Goal: Task Accomplishment & Management: Manage account settings

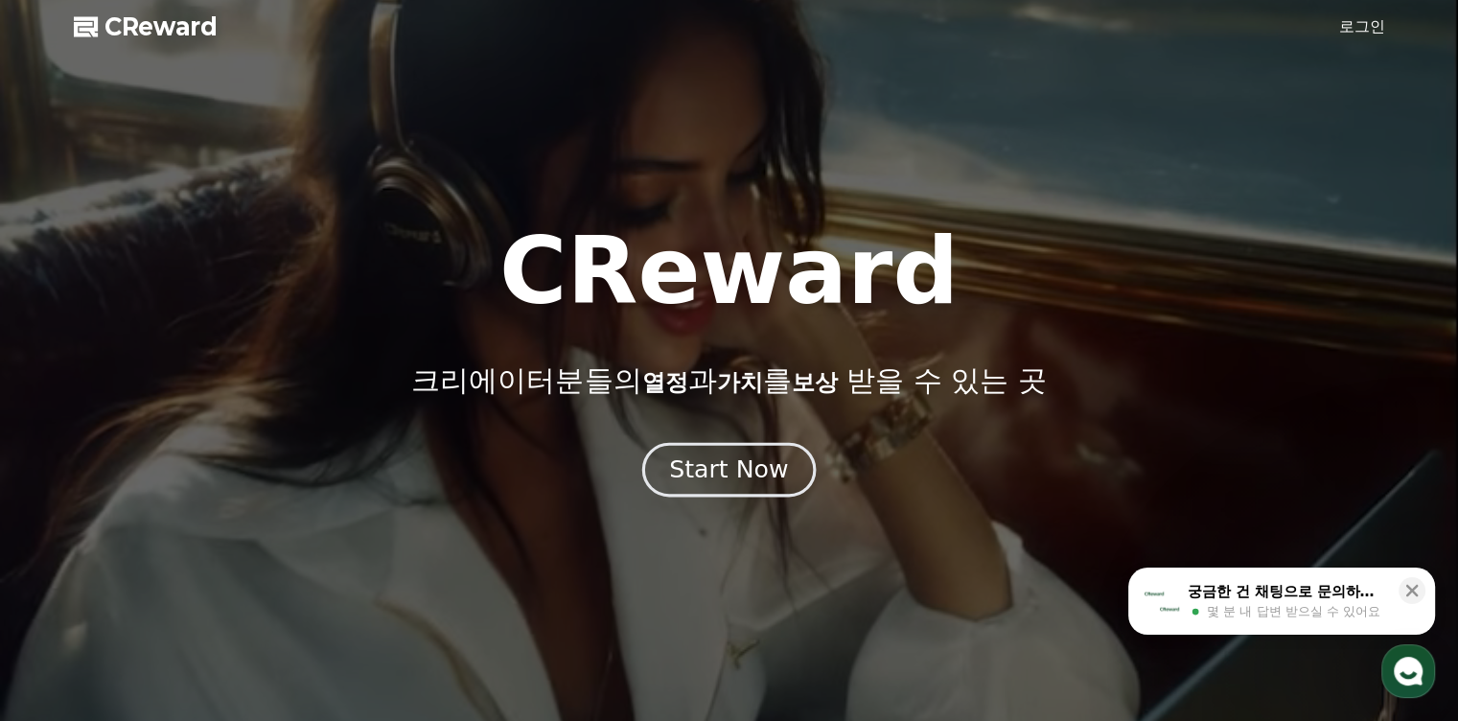
click at [765, 465] on div "Start Now" at bounding box center [728, 469] width 119 height 33
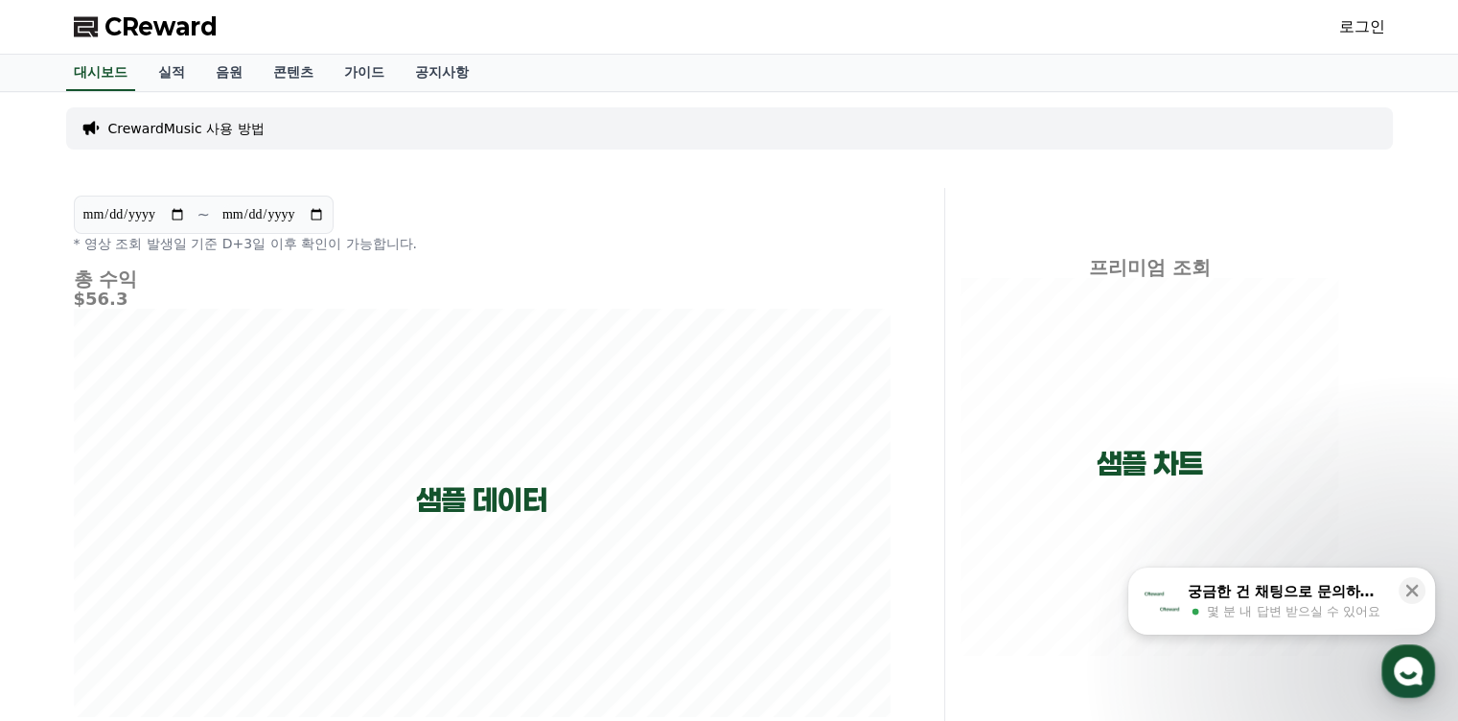
click at [1349, 28] on link "로그인" at bounding box center [1362, 26] width 46 height 23
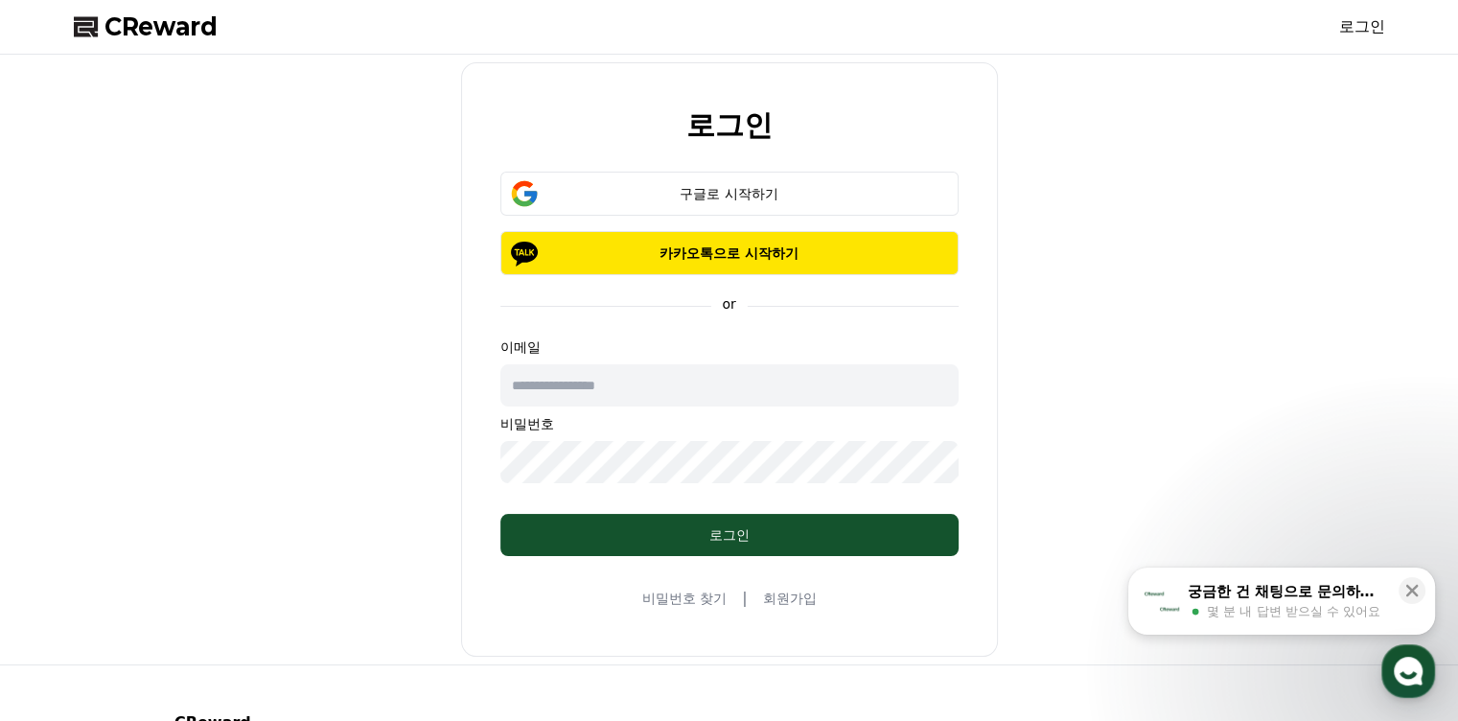
click at [894, 379] on input "text" at bounding box center [729, 385] width 458 height 42
click at [1143, 374] on div "로그인 구글로 시작하기 카카오톡으로 시작하기 or 이메일 비밀번호 로그인 비밀번호 찾기 | 회원가입" at bounding box center [729, 359] width 1326 height 594
click at [763, 389] on input "text" at bounding box center [729, 385] width 458 height 42
click at [1136, 338] on div "로그인 구글로 시작하기 카카오톡으로 시작하기 or 이메일 비밀번호 로그인 비밀번호 찾기 | 회원가입" at bounding box center [729, 359] width 1326 height 594
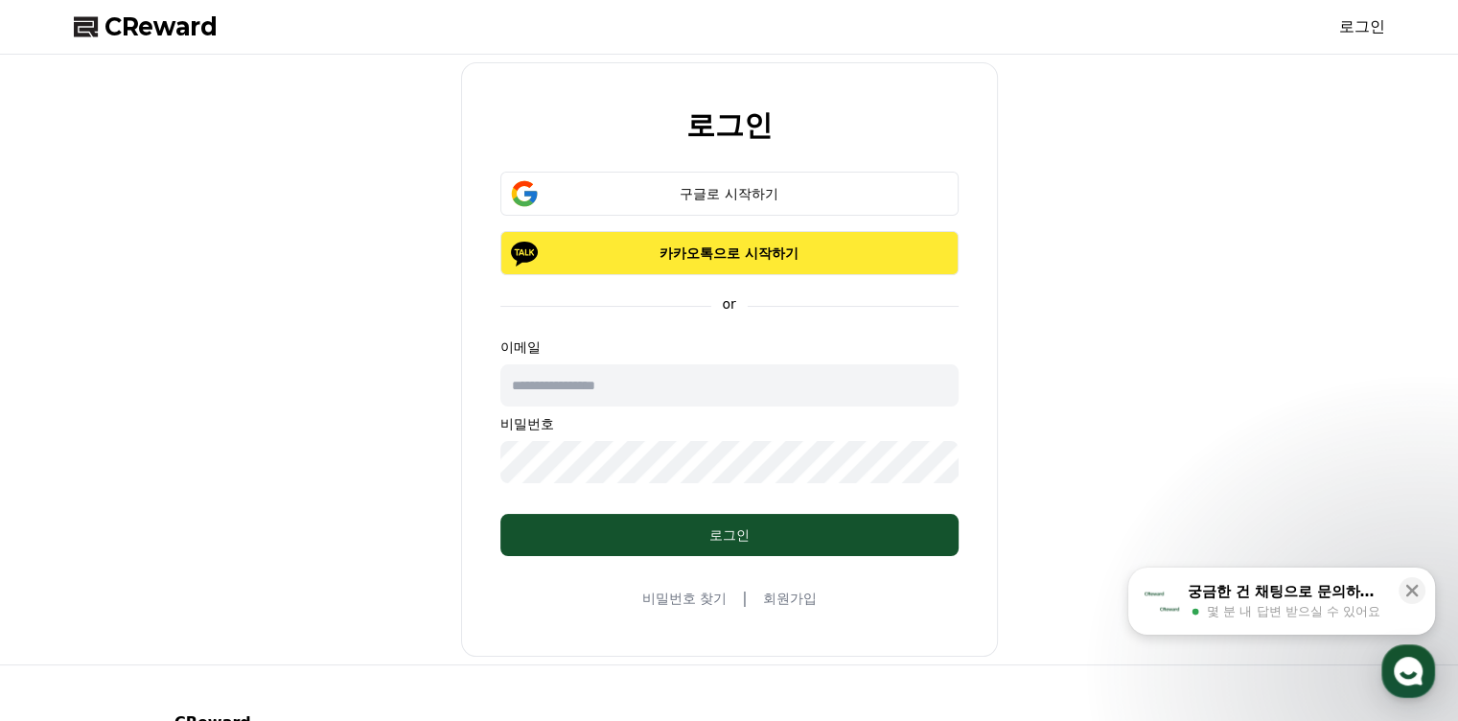
click at [787, 247] on p "카카오톡으로 시작하기" at bounding box center [729, 252] width 402 height 19
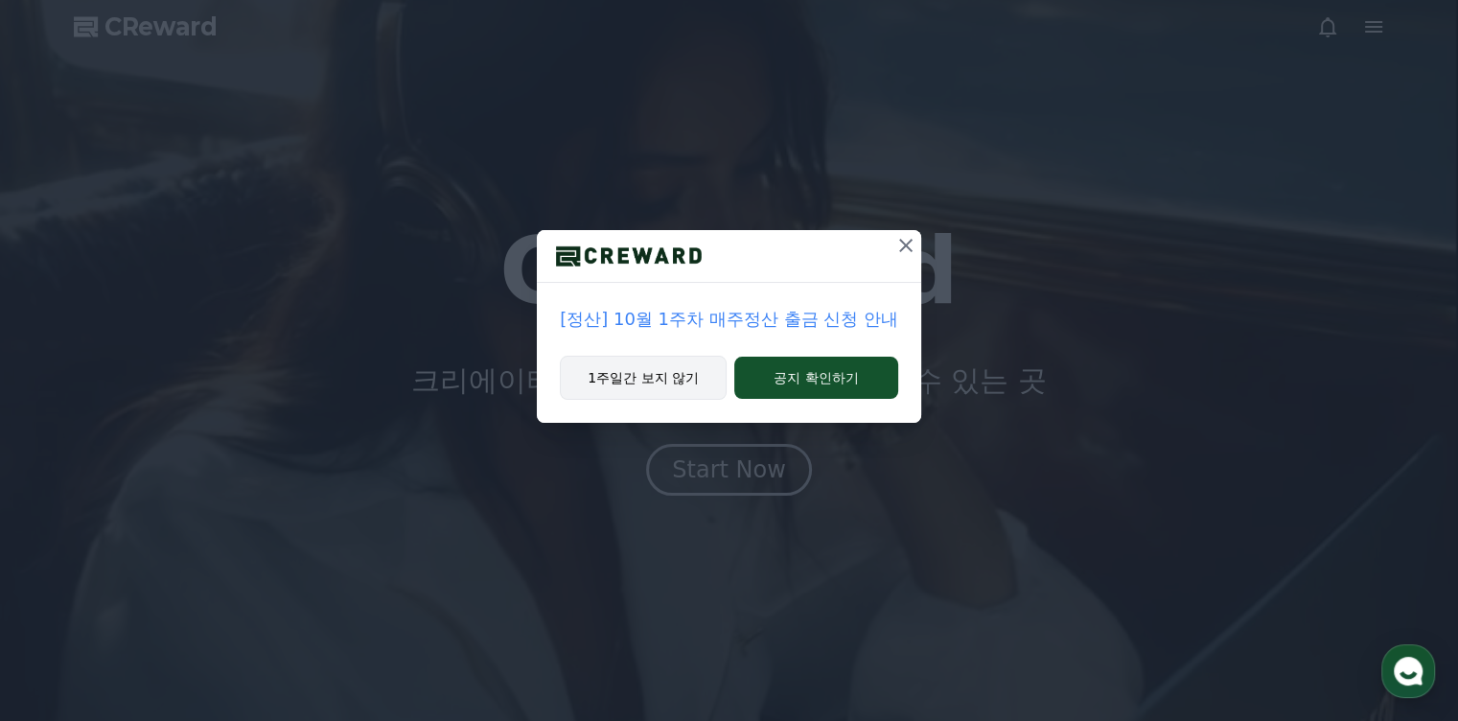
click at [654, 375] on button "1주일간 보지 않기" at bounding box center [643, 378] width 167 height 44
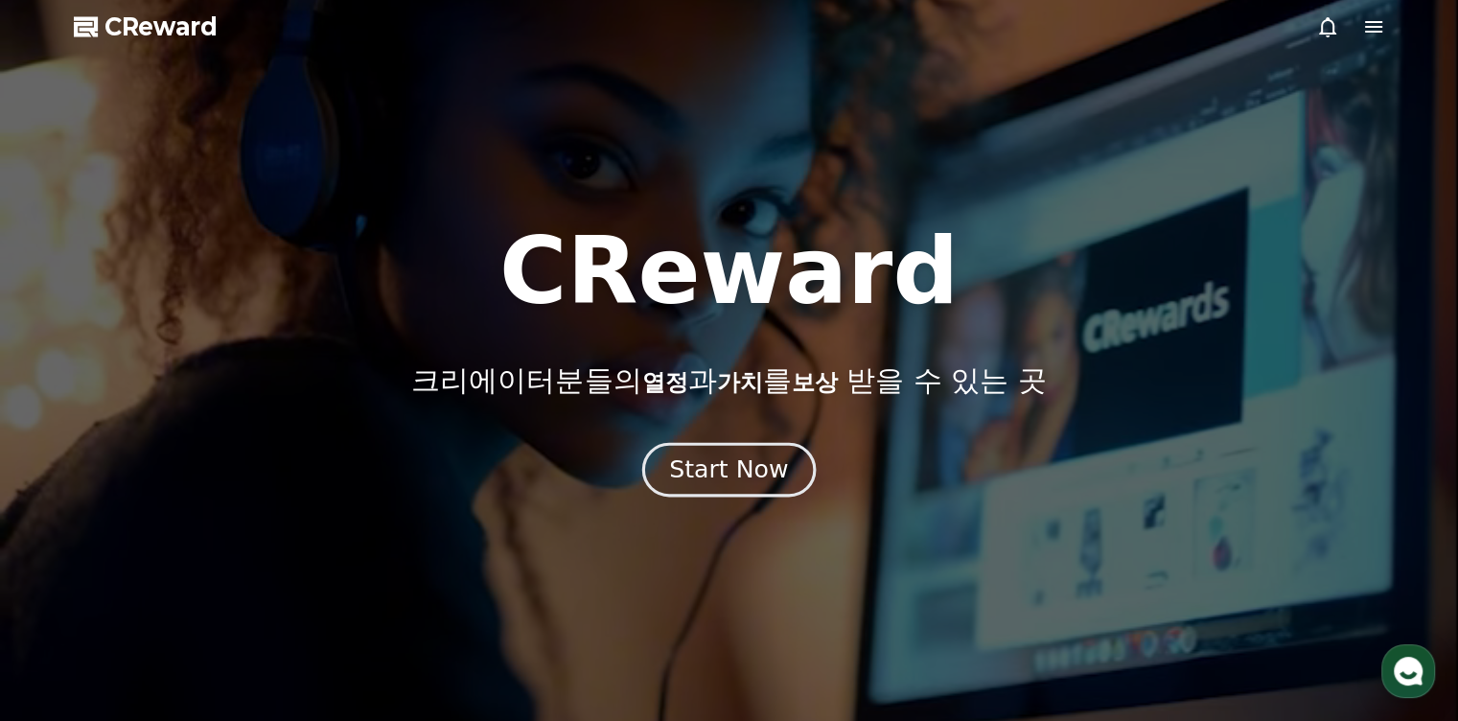
click at [708, 465] on div "Start Now" at bounding box center [728, 469] width 119 height 33
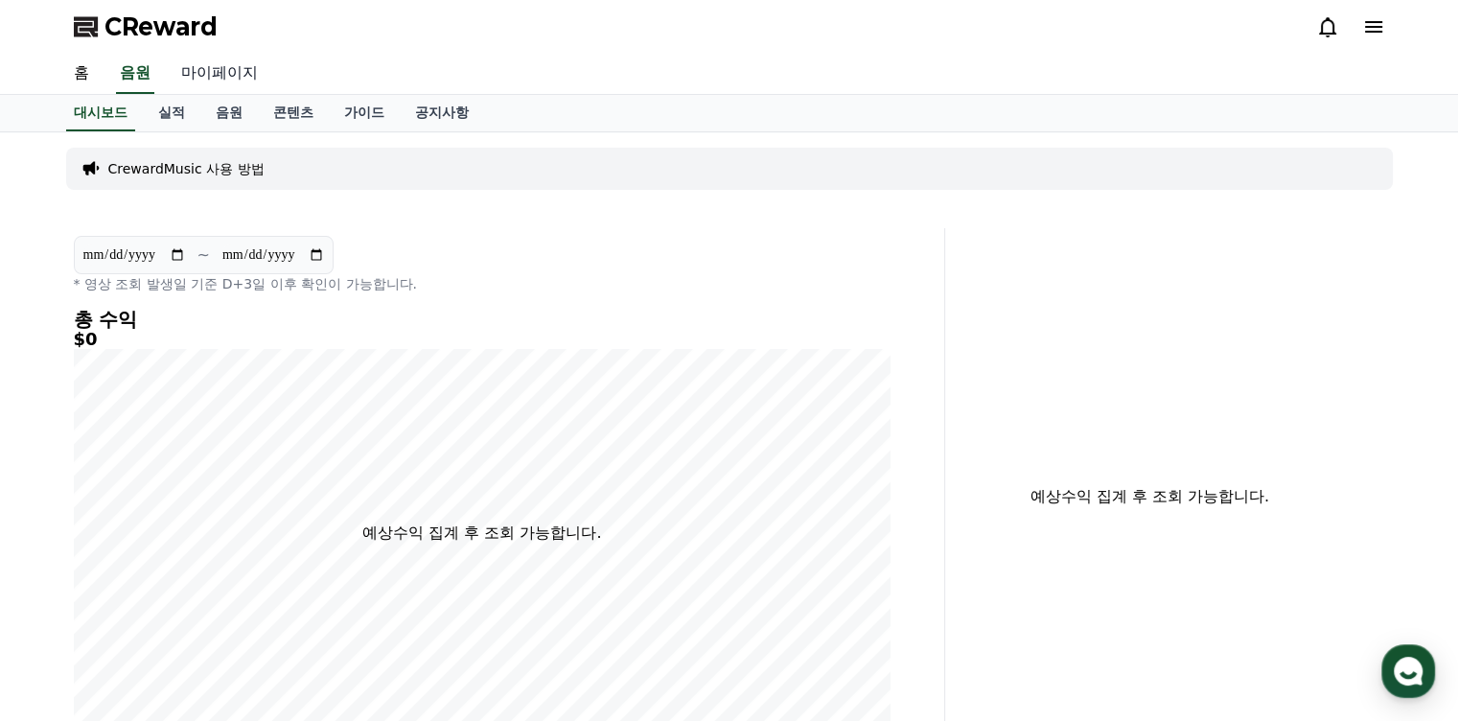
click at [220, 71] on link "마이페이지" at bounding box center [219, 74] width 107 height 40
select select "**********"
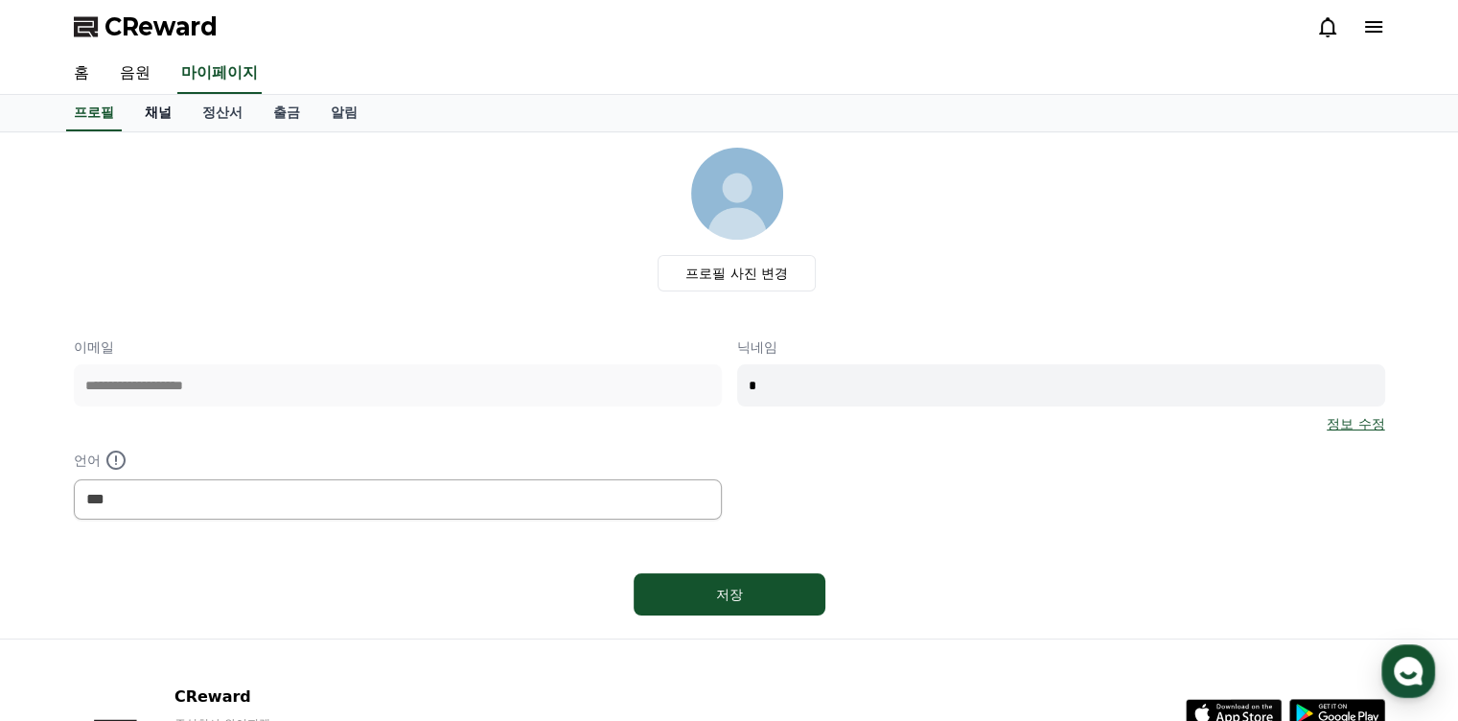
click at [151, 116] on link "채널" at bounding box center [157, 113] width 57 height 36
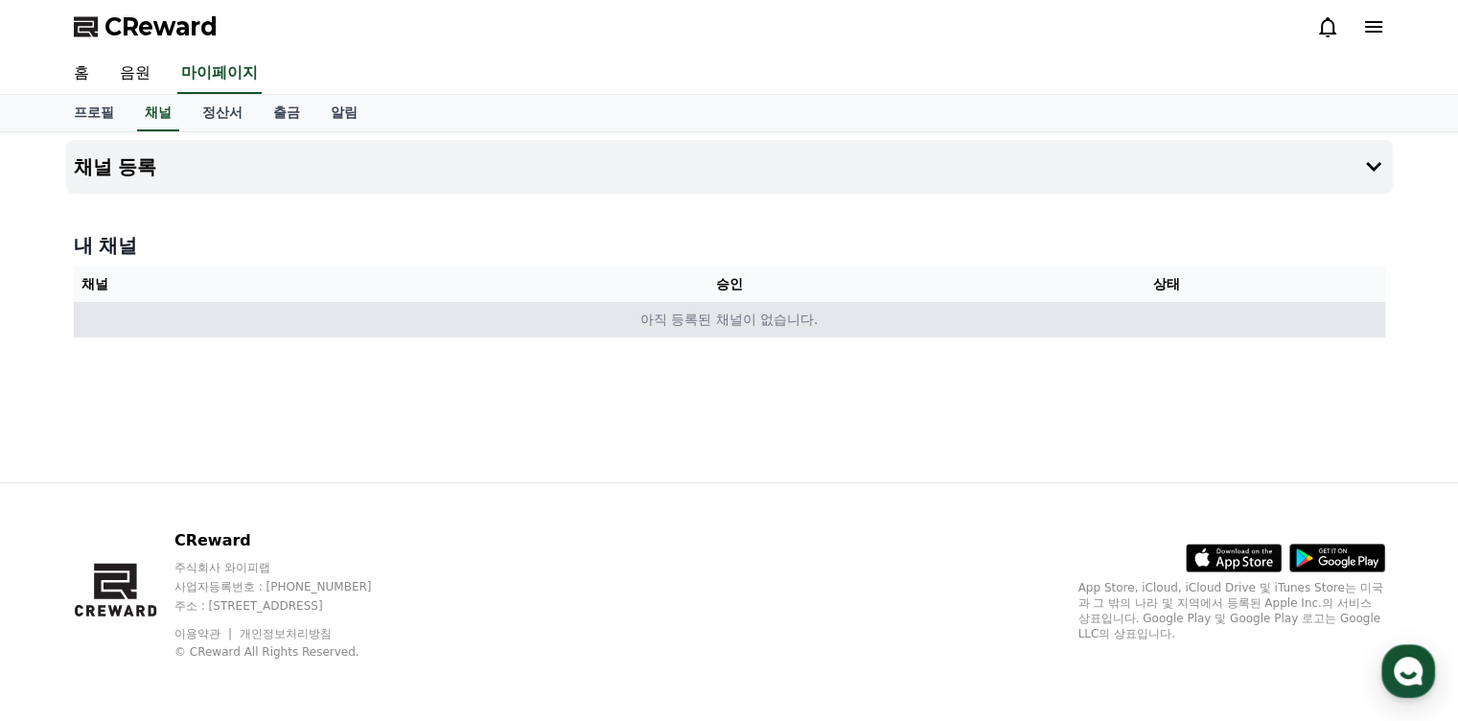
click at [752, 323] on td "아직 등록된 채널이 없습니다." at bounding box center [729, 319] width 1311 height 35
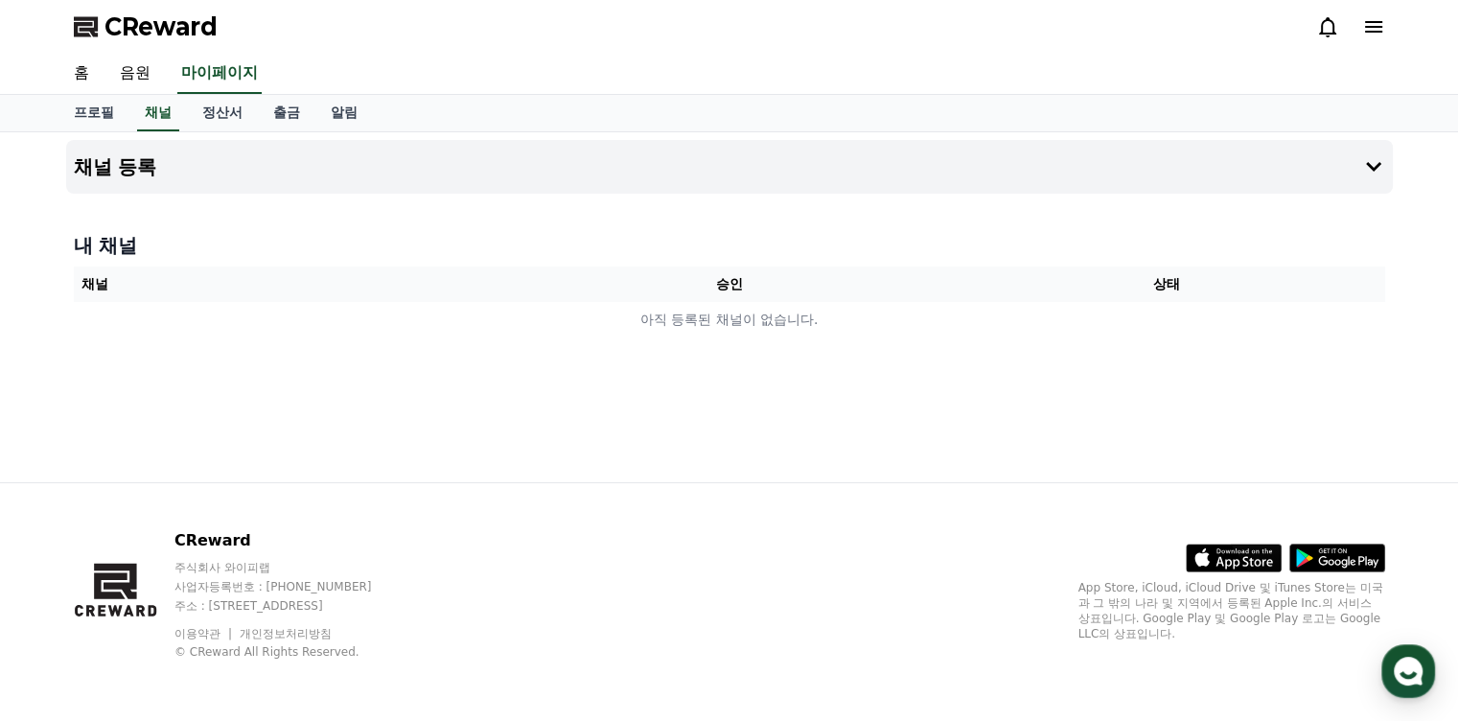
click at [733, 288] on th "승인" at bounding box center [728, 283] width 437 height 35
click at [515, 166] on button "채널 등록" at bounding box center [729, 167] width 1326 height 54
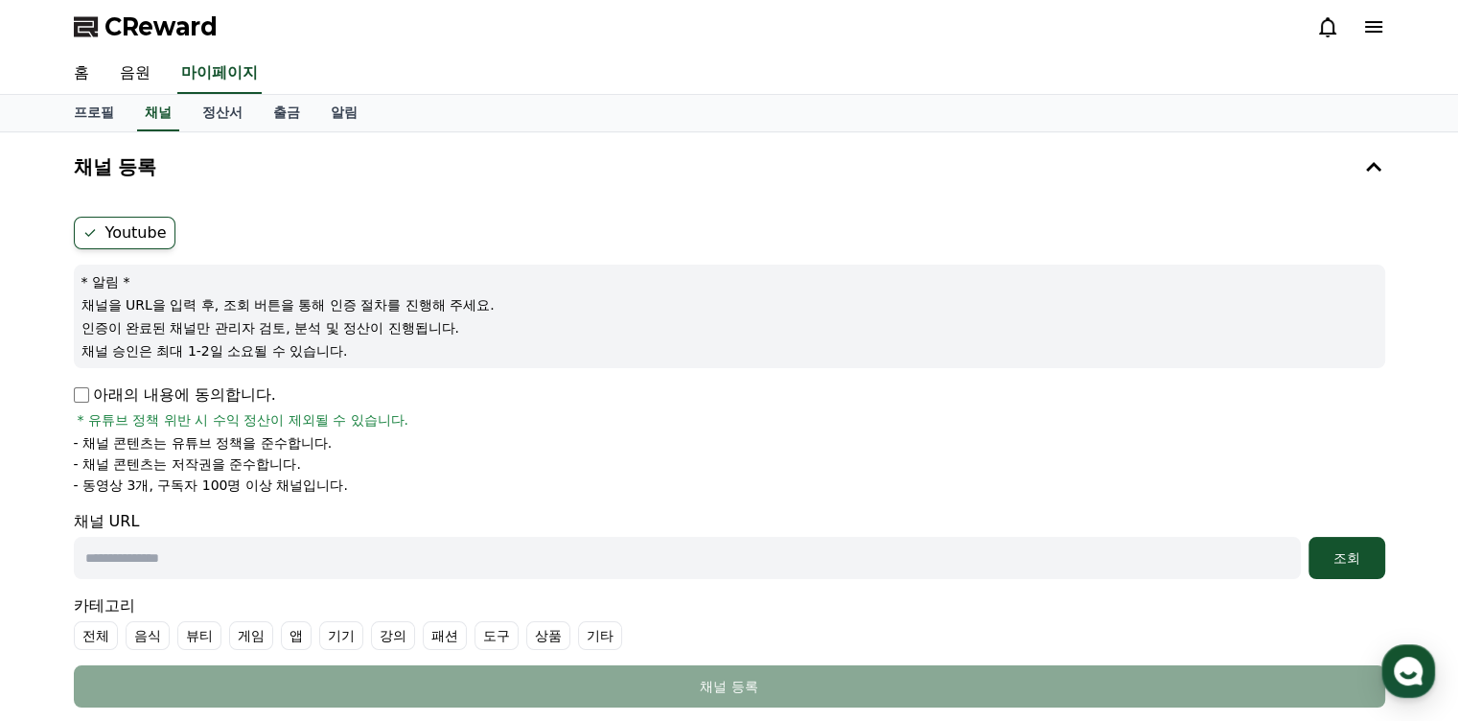
scroll to position [96, 0]
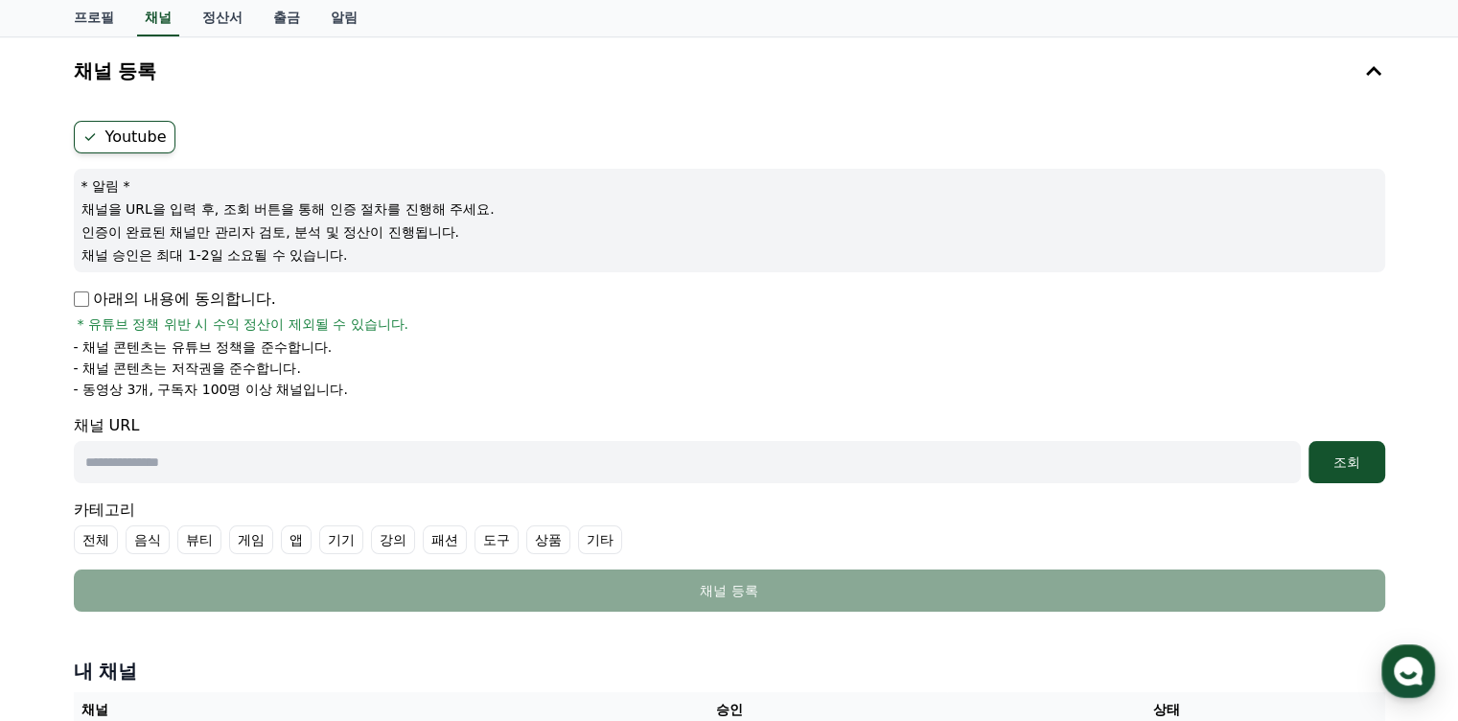
click at [608, 457] on input "text" at bounding box center [687, 462] width 1227 height 42
paste input "**********"
type input "**********"
click at [1362, 458] on div "조회" at bounding box center [1346, 461] width 61 height 19
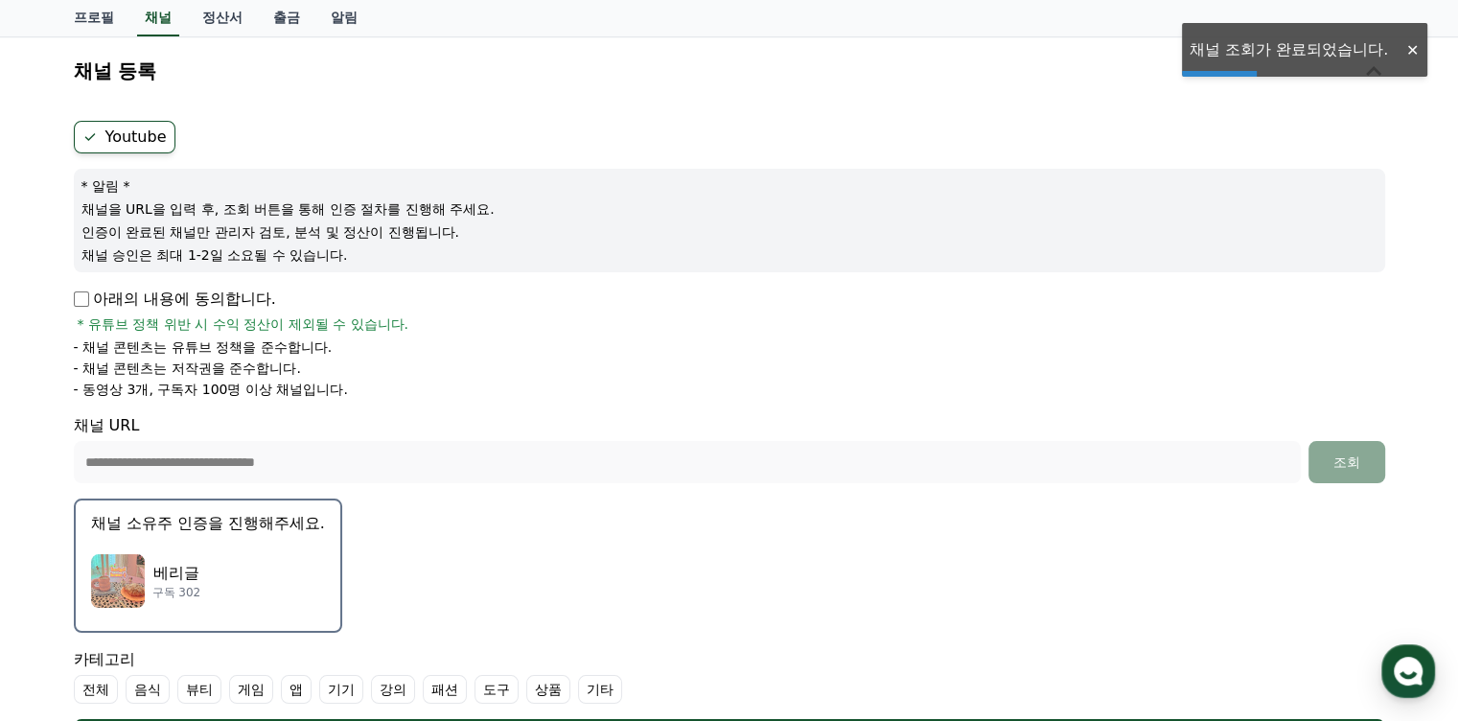
click at [264, 577] on div "베리글 구독 302" at bounding box center [208, 580] width 234 height 77
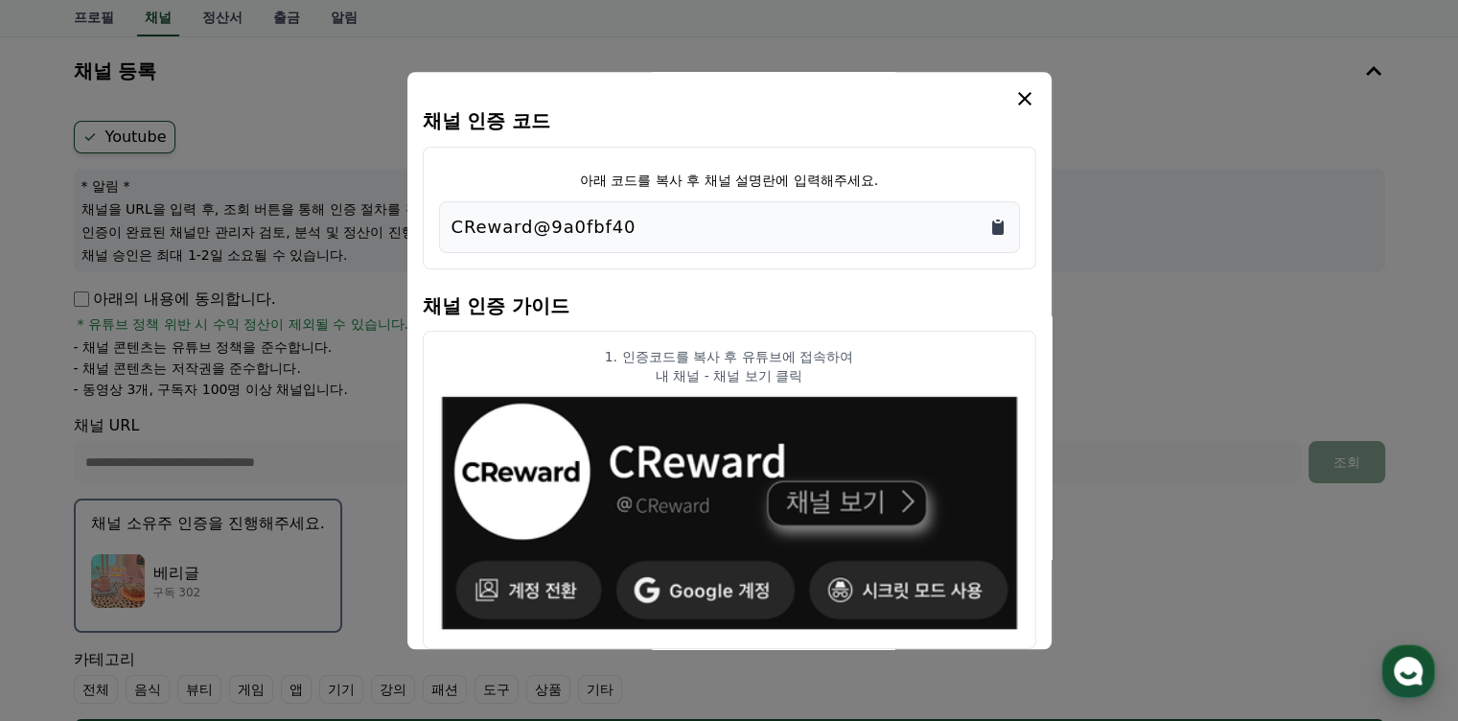
click at [999, 226] on icon "Copy to clipboard" at bounding box center [997, 227] width 11 height 14
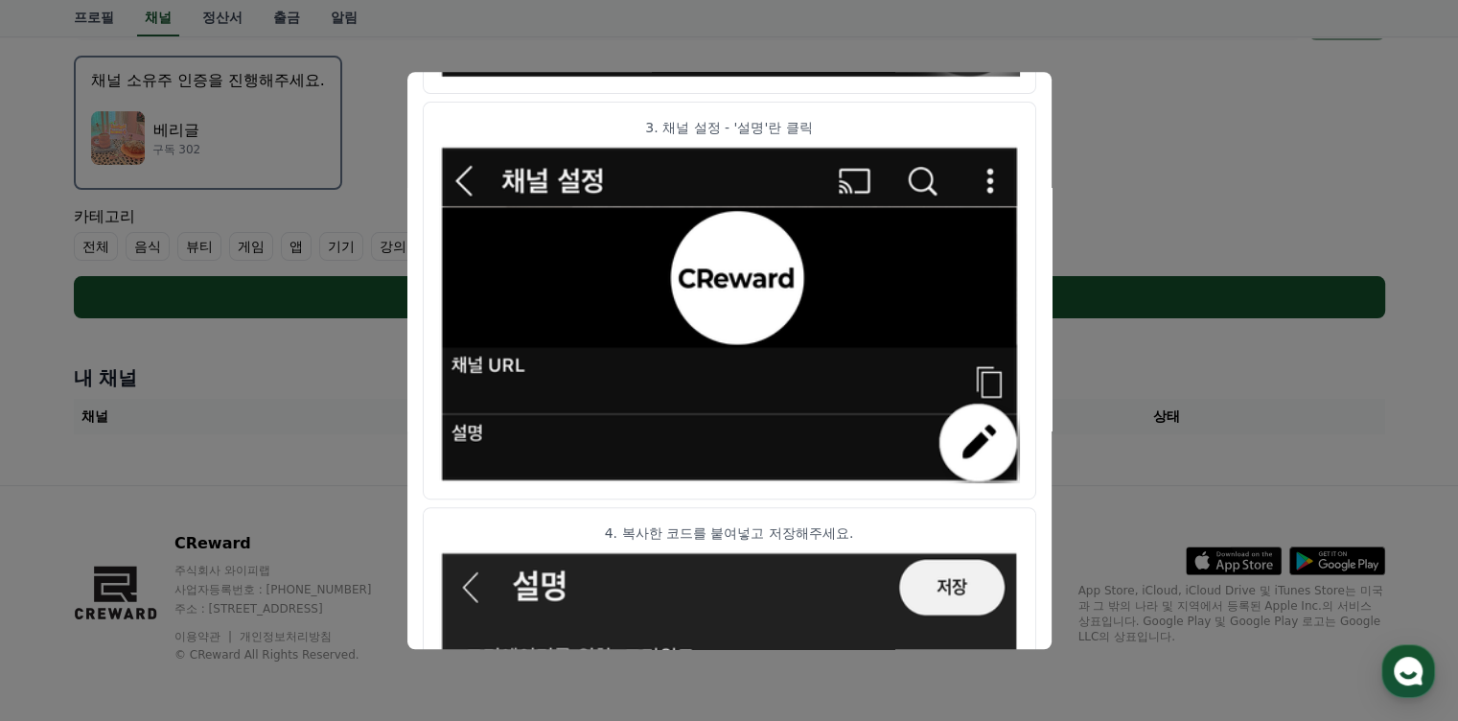
scroll to position [1075, 0]
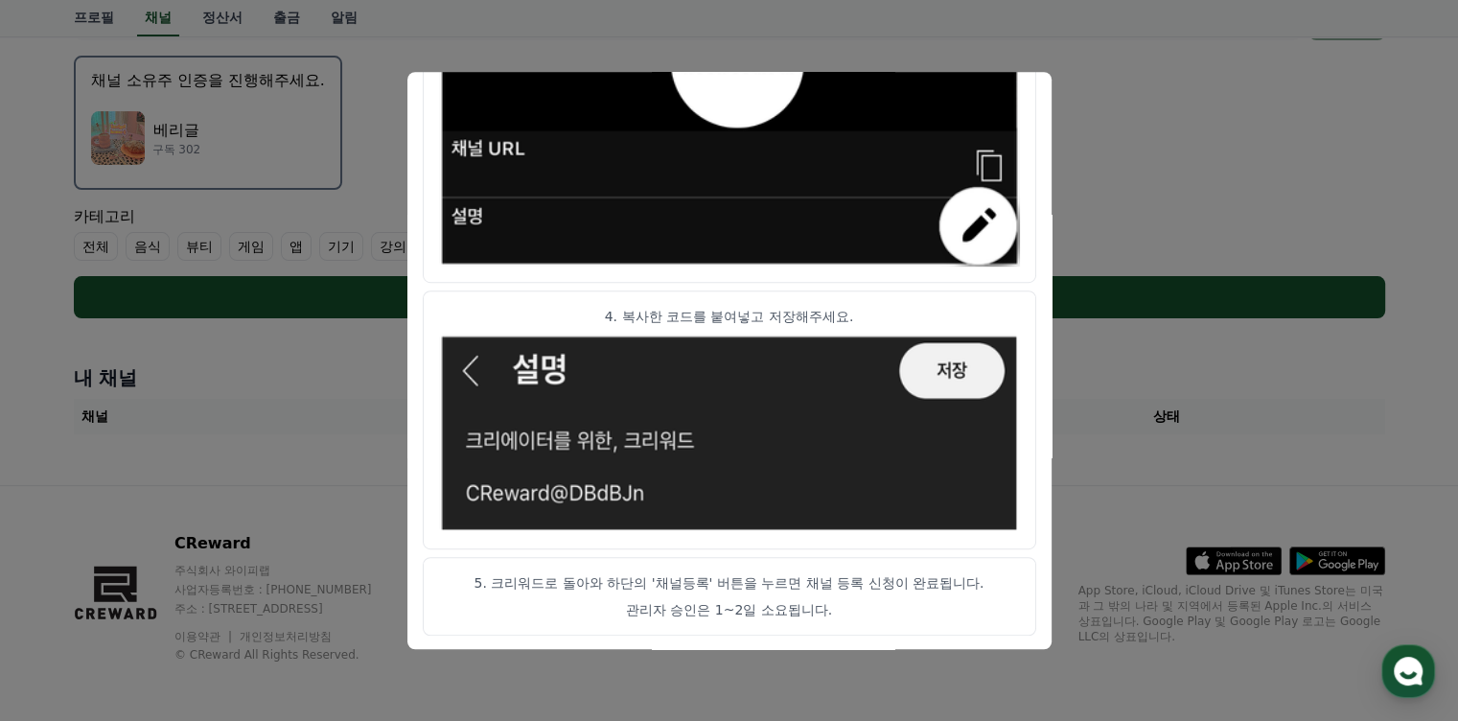
click at [1115, 471] on button "close modal" at bounding box center [729, 360] width 1458 height 721
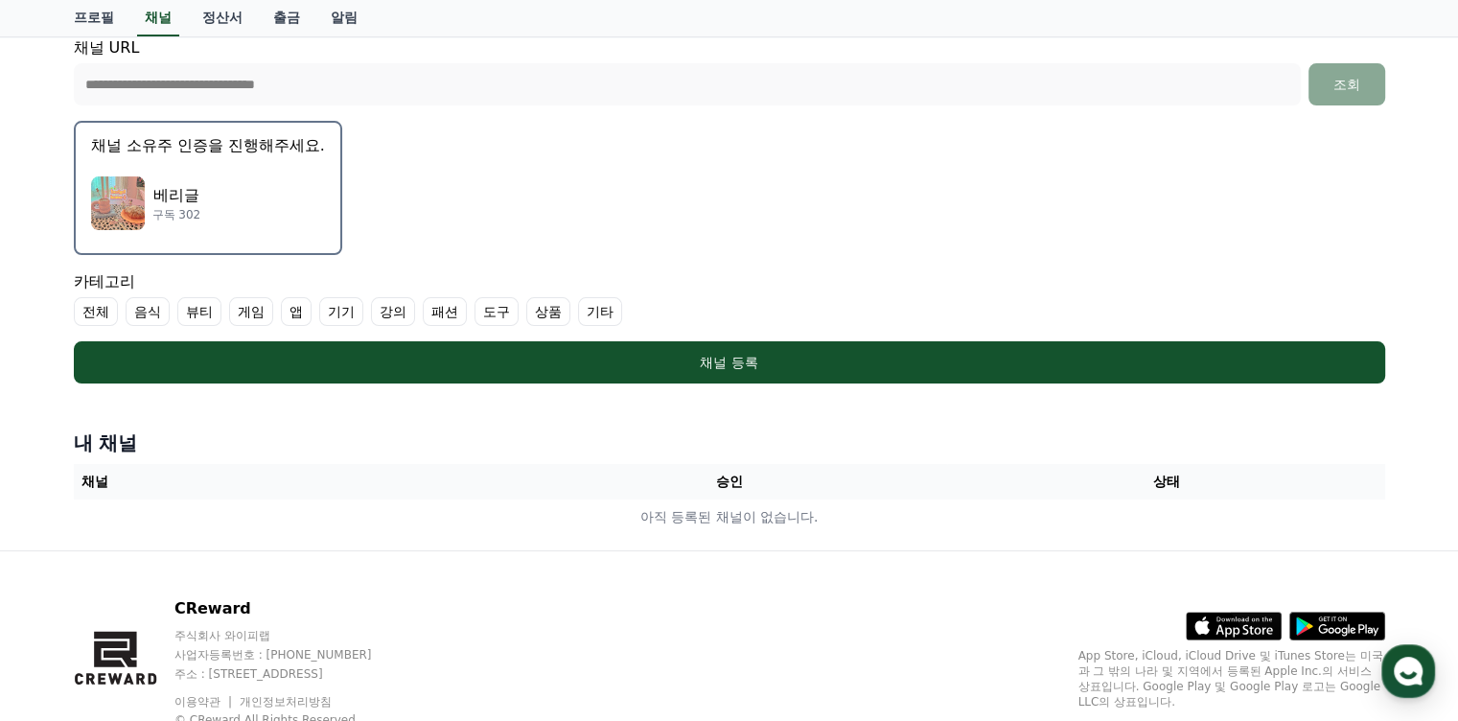
scroll to position [443, 0]
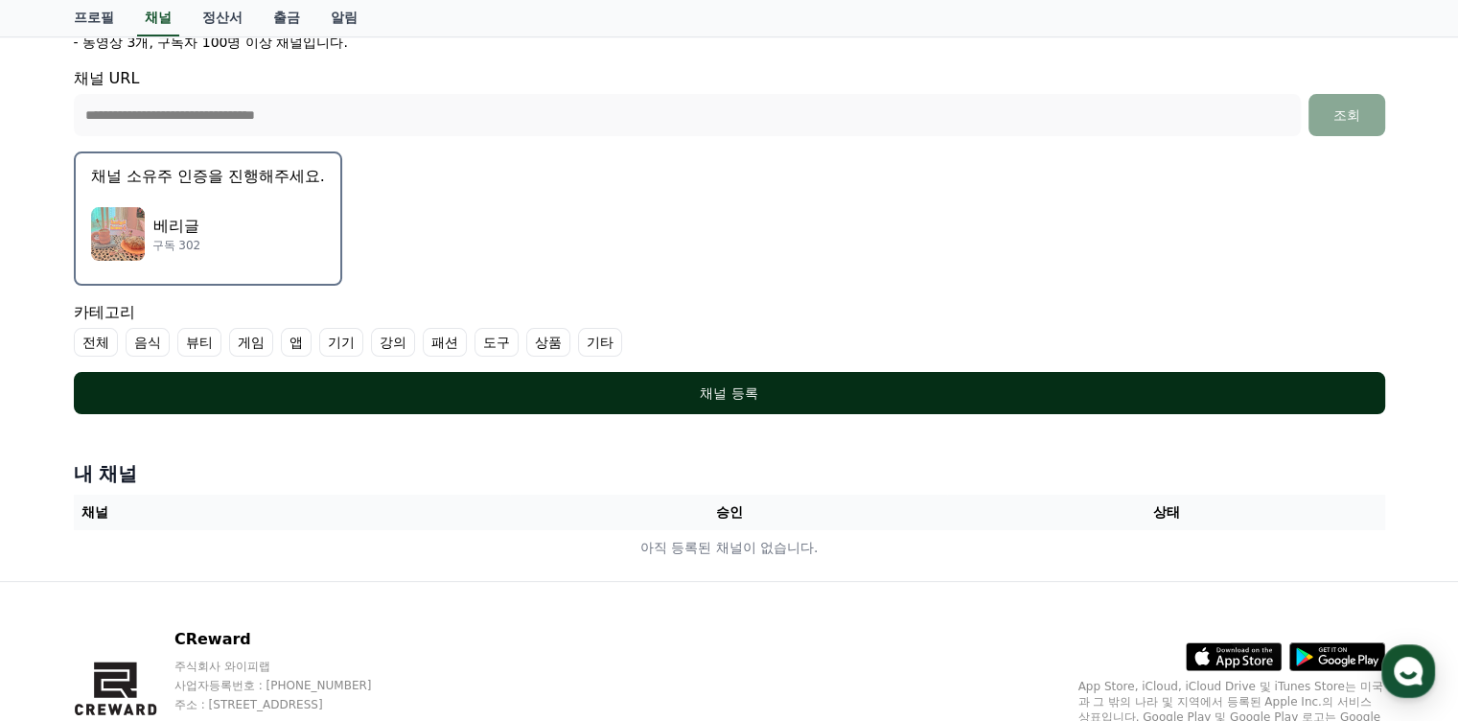
click at [709, 393] on div "채널 등록" at bounding box center [729, 392] width 1234 height 19
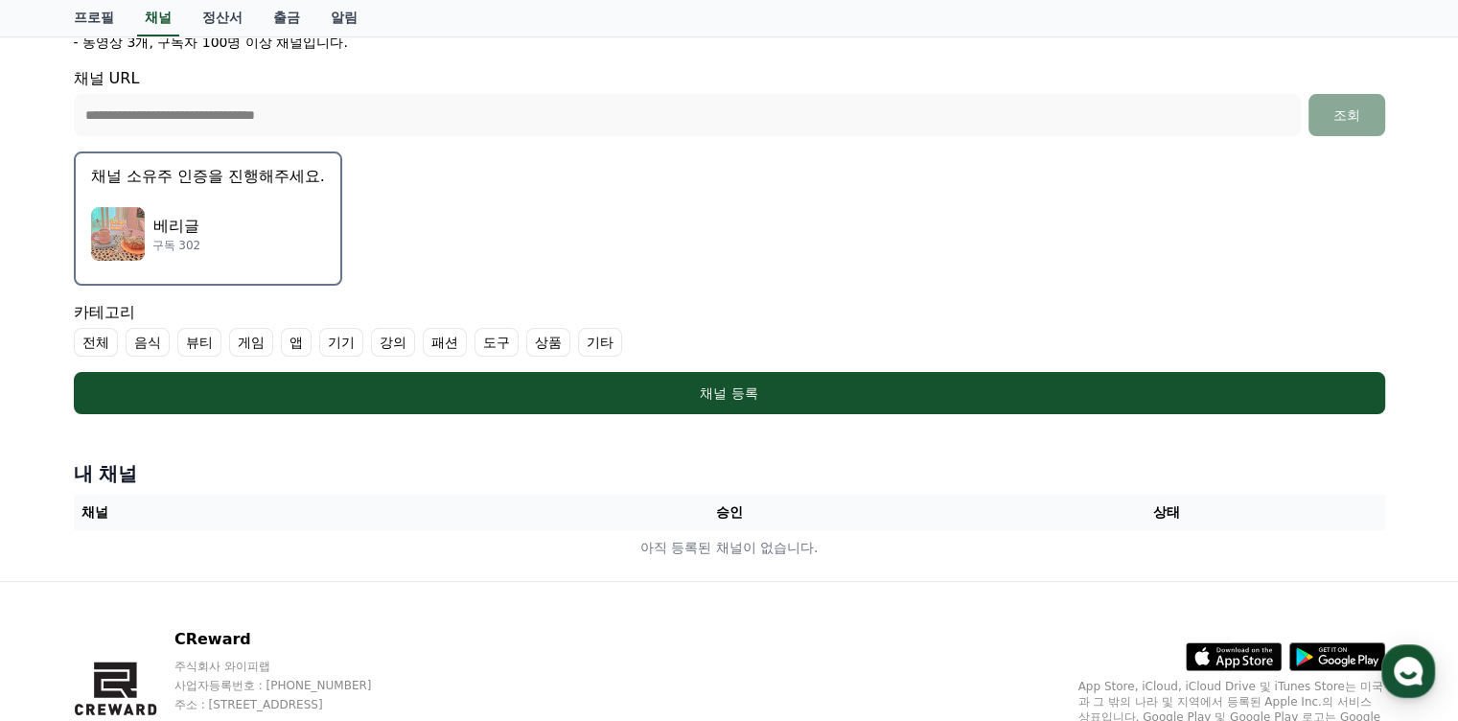
click at [601, 336] on label "기타" at bounding box center [600, 342] width 44 height 29
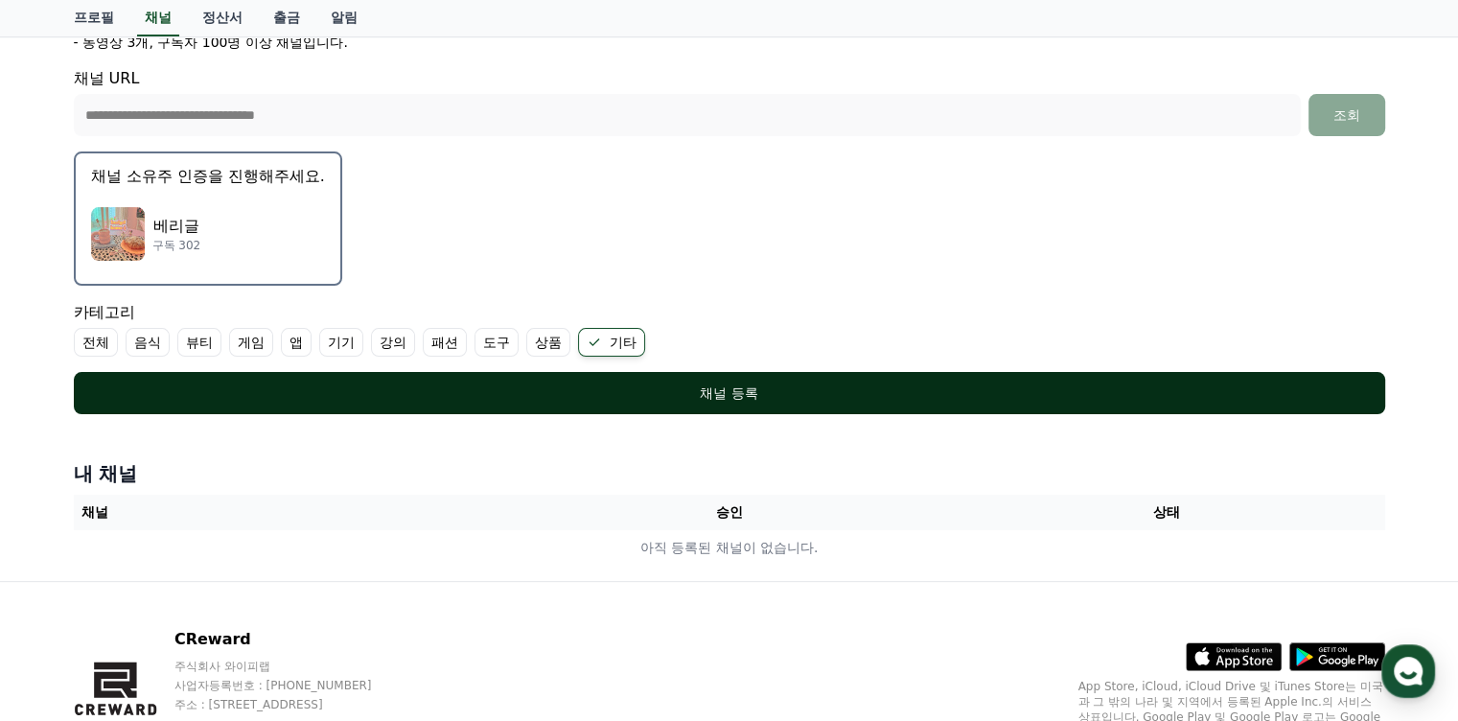
click at [636, 395] on div "채널 등록" at bounding box center [729, 392] width 1234 height 19
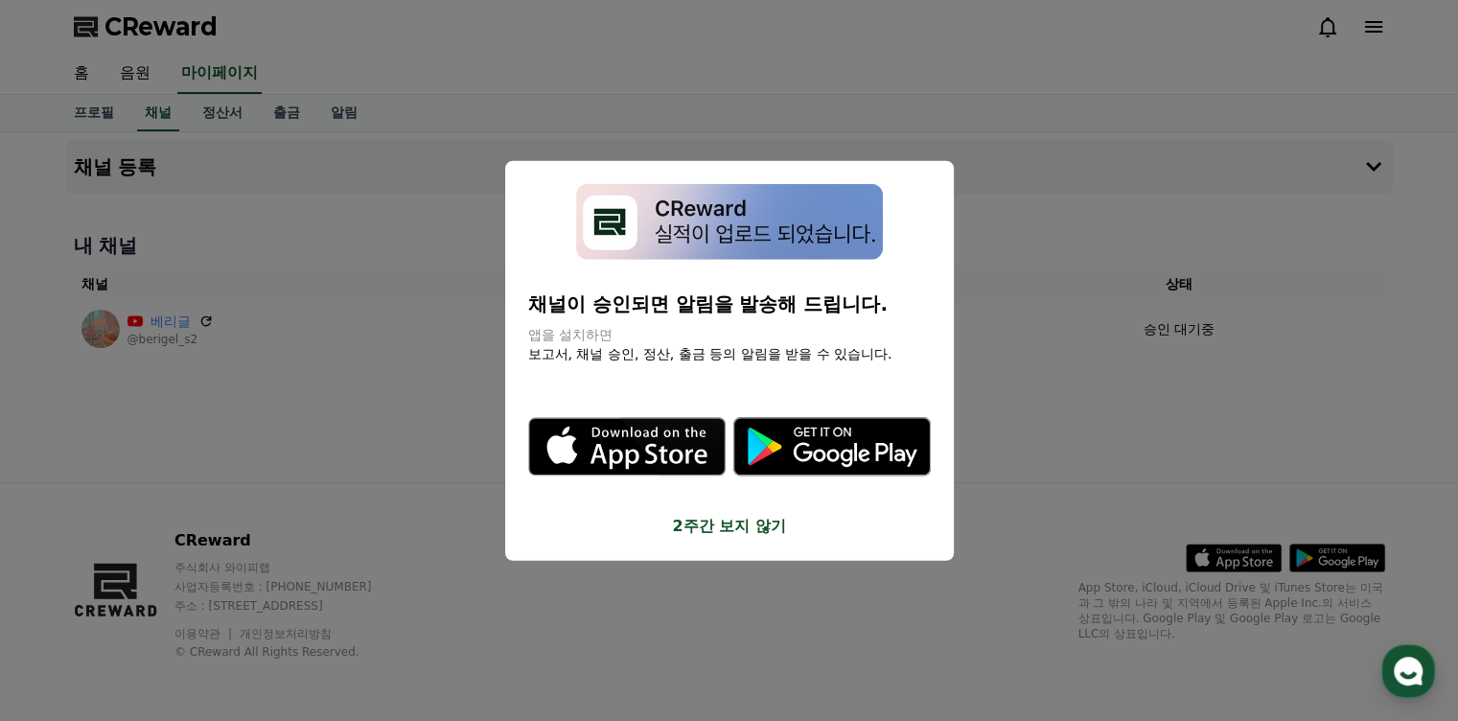
click at [734, 528] on button "2주간 보지 않기" at bounding box center [729, 525] width 402 height 23
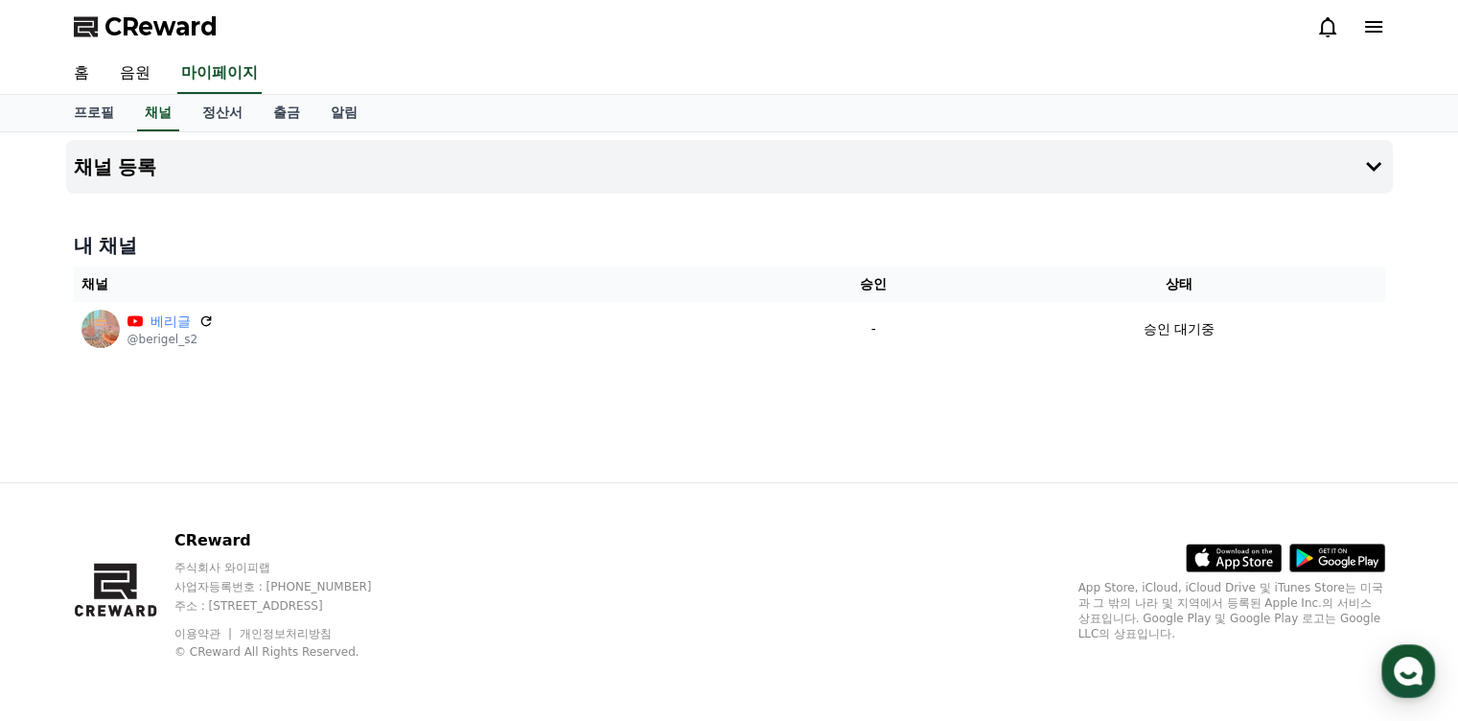
click at [135, 18] on span "CReward" at bounding box center [160, 26] width 113 height 31
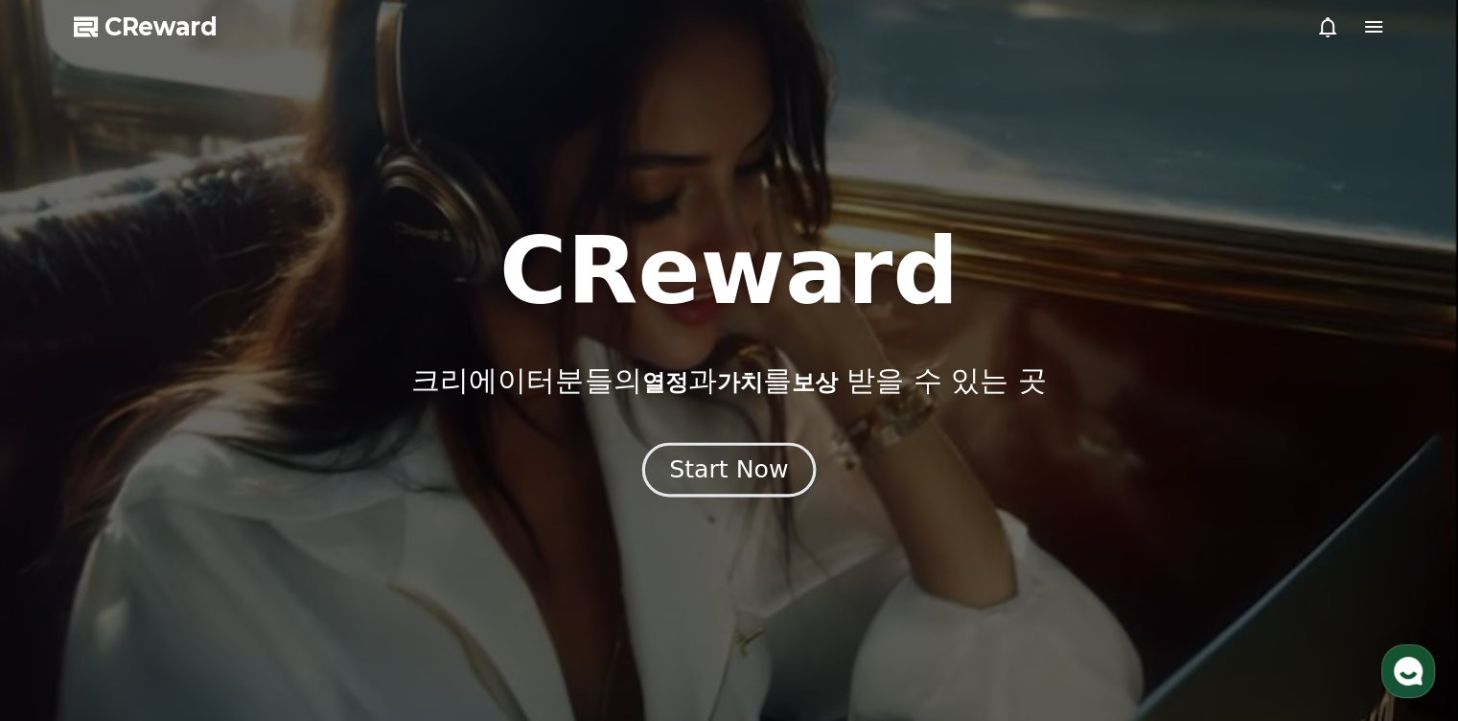
click at [744, 482] on div "Start Now" at bounding box center [728, 469] width 119 height 33
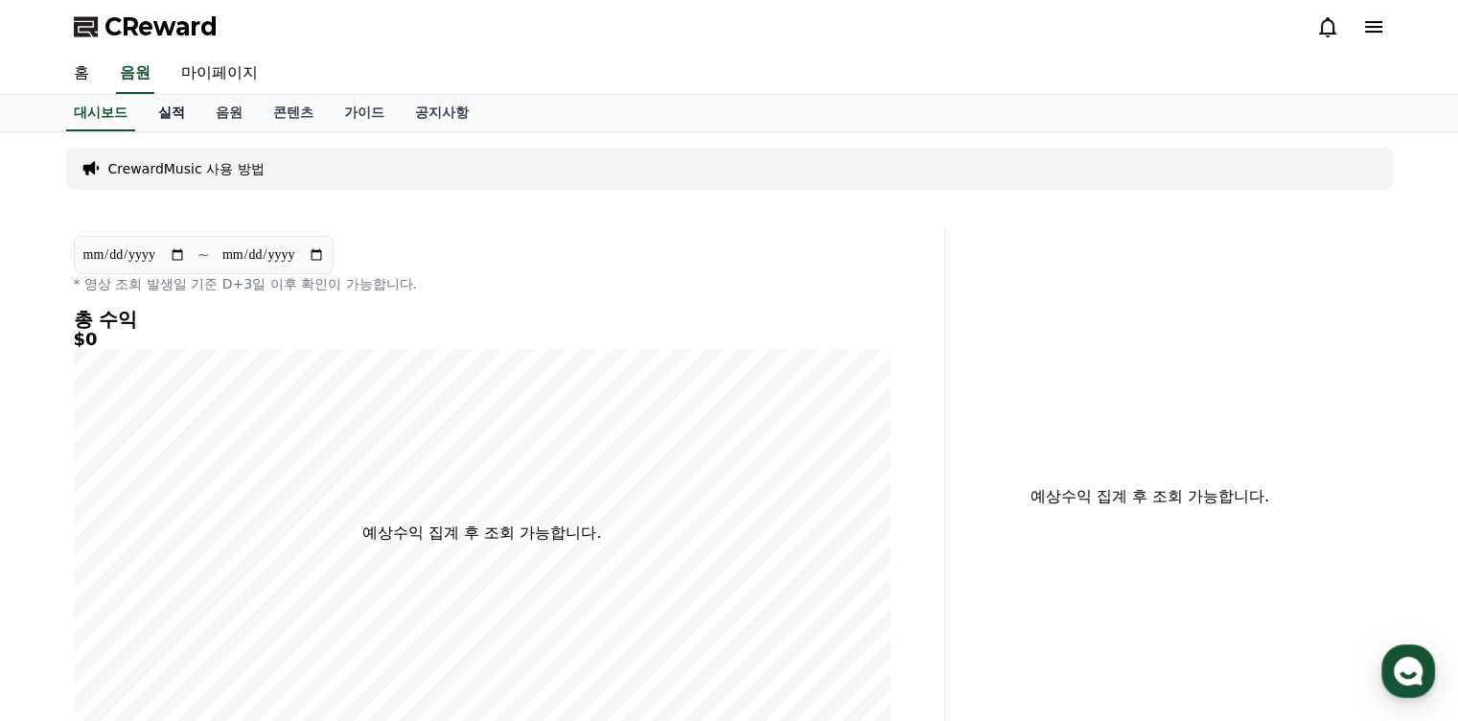
click at [182, 105] on link "실적" at bounding box center [171, 113] width 57 height 36
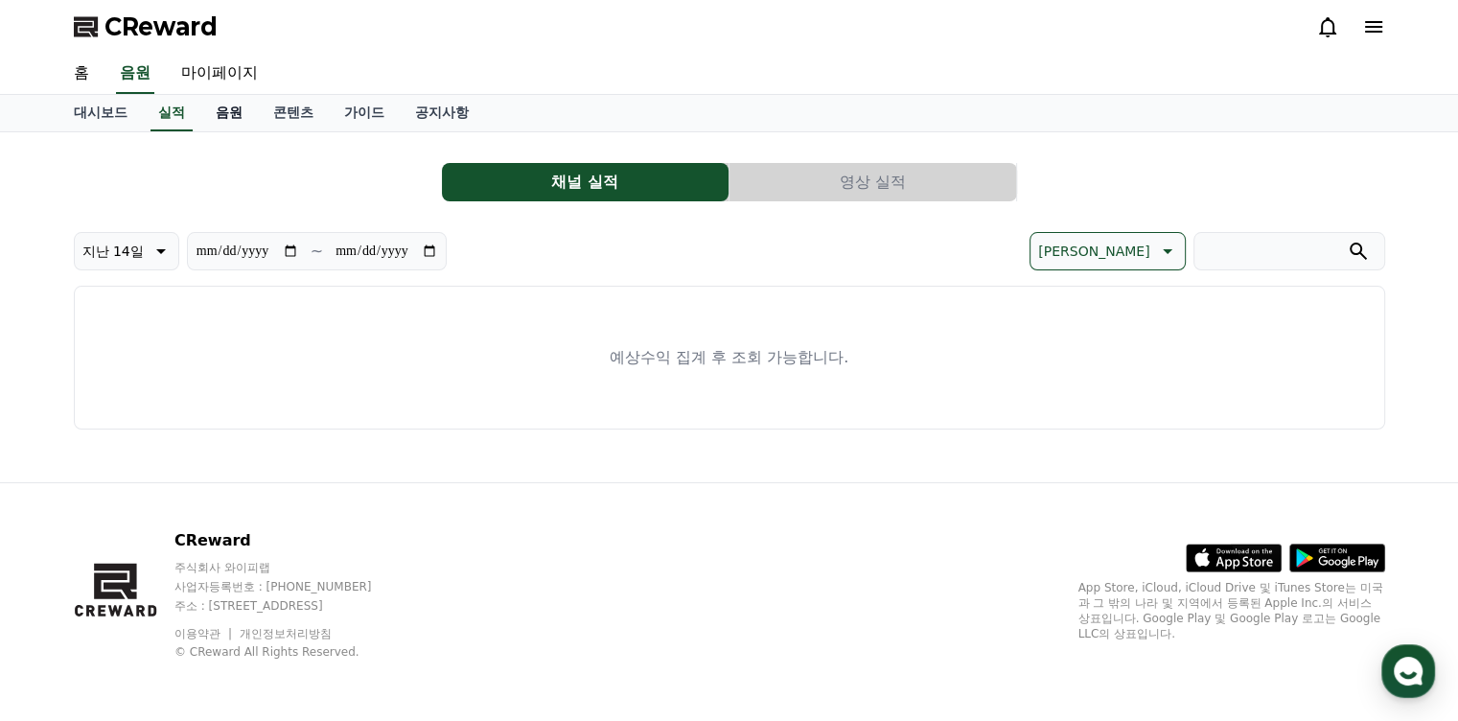
click at [223, 118] on link "음원" at bounding box center [228, 113] width 57 height 36
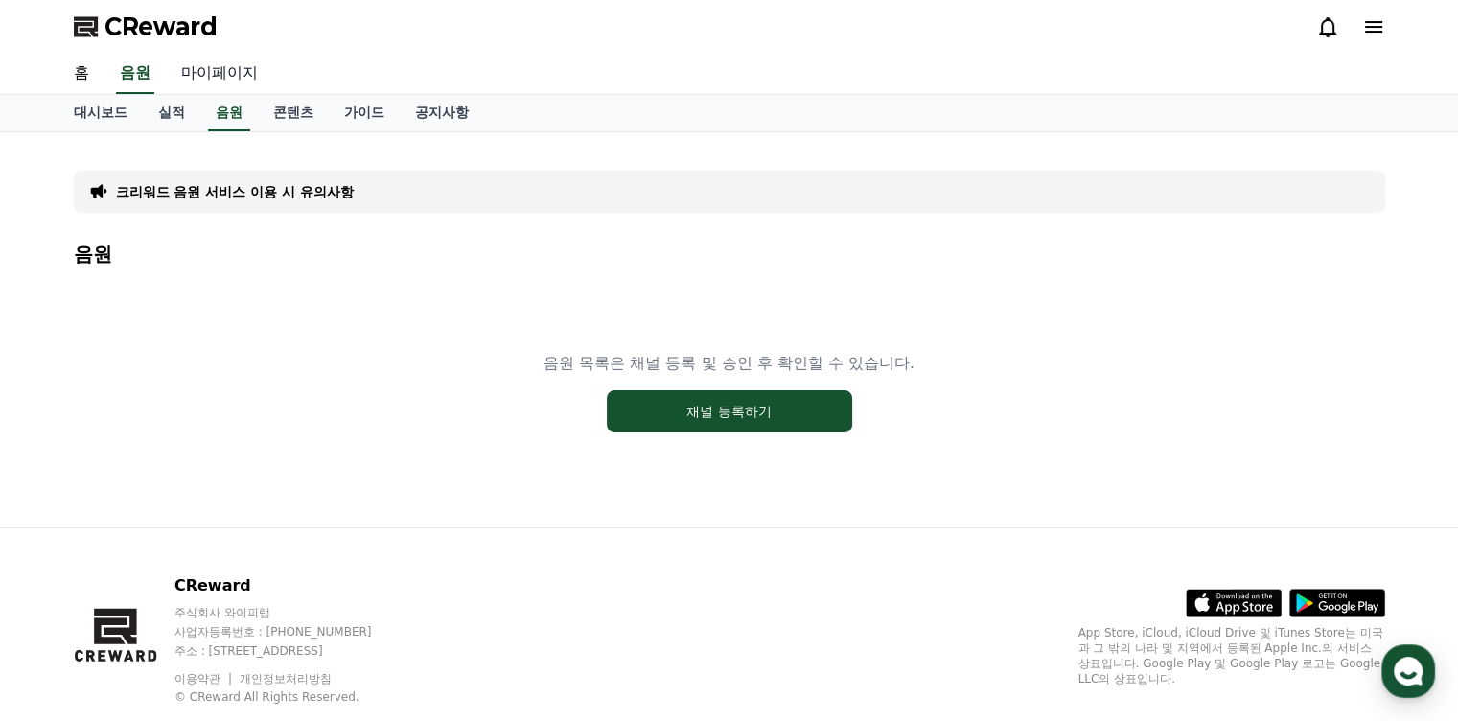
click at [237, 76] on link "마이페이지" at bounding box center [219, 74] width 107 height 40
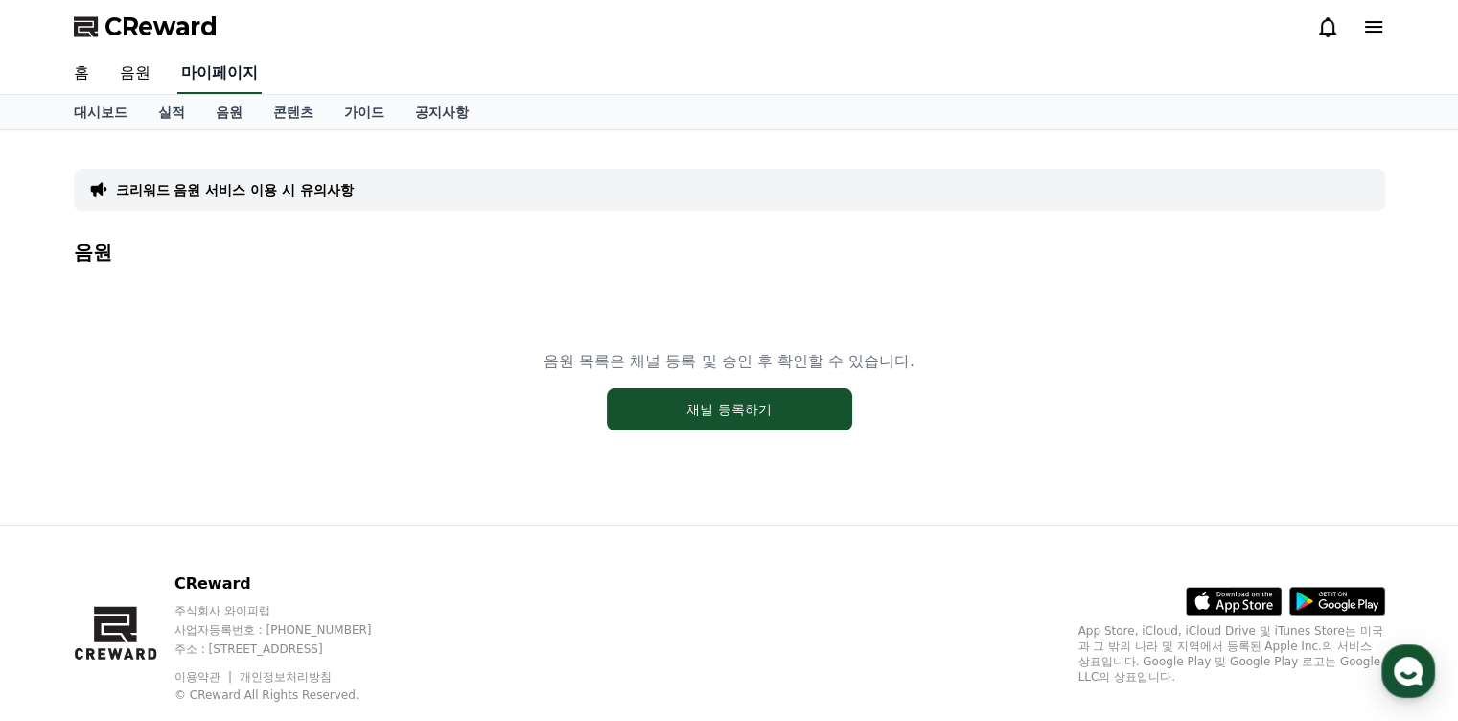
select select "**********"
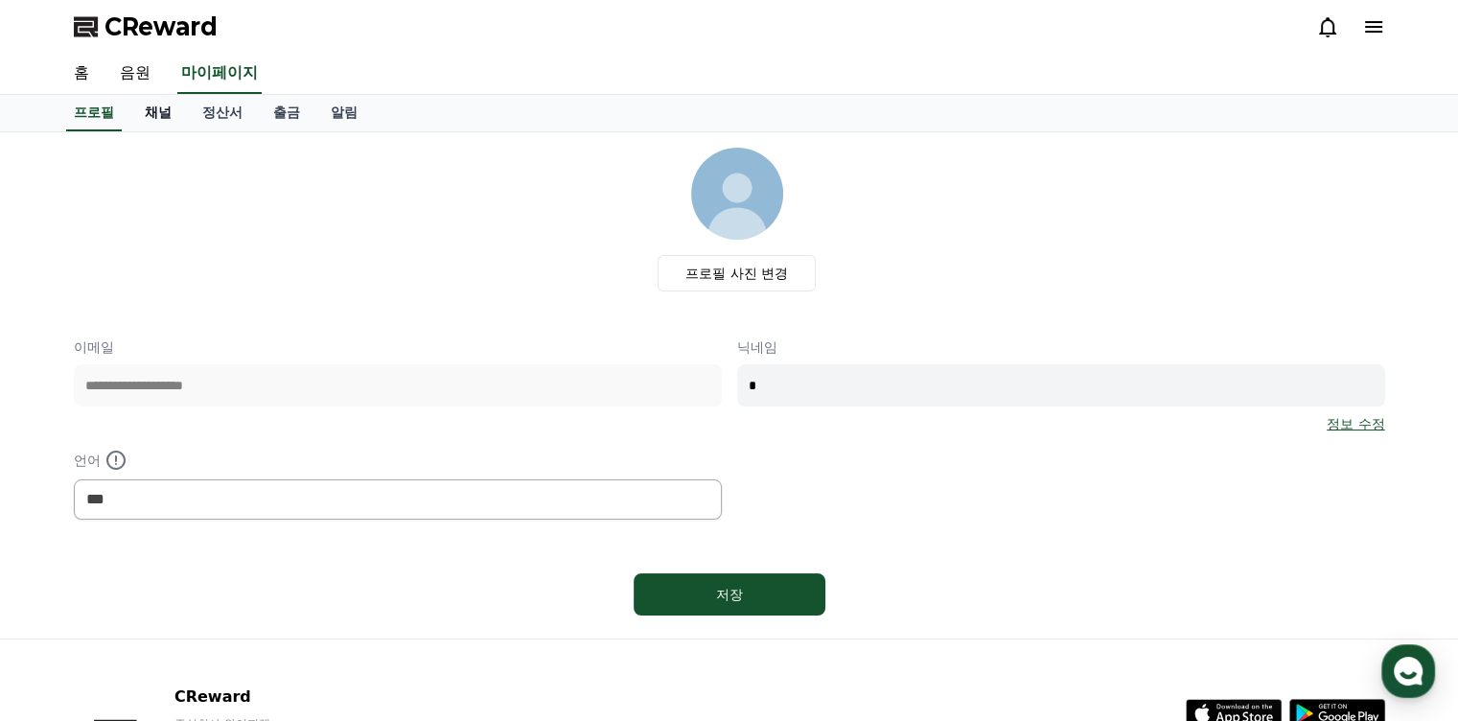
click at [160, 106] on link "채널" at bounding box center [157, 113] width 57 height 36
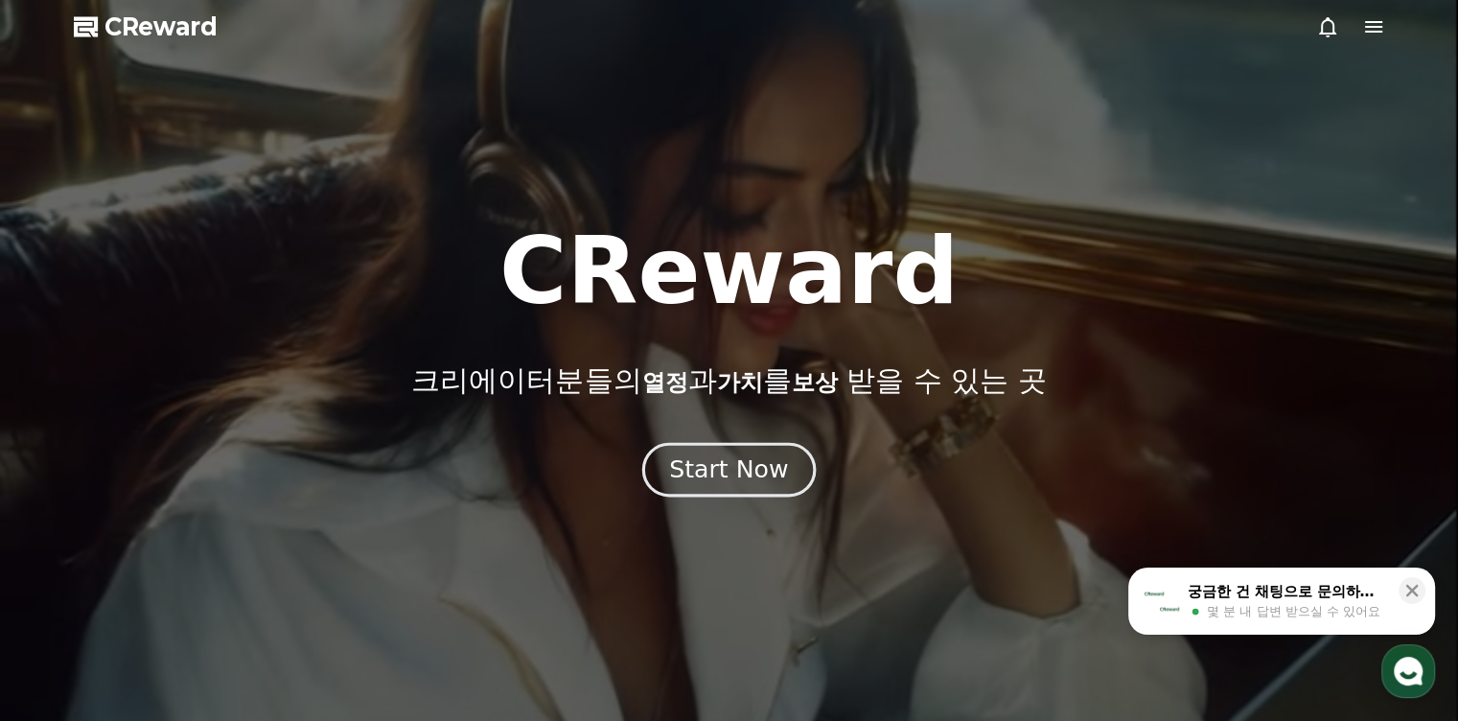
click at [728, 460] on div "Start Now" at bounding box center [728, 469] width 119 height 33
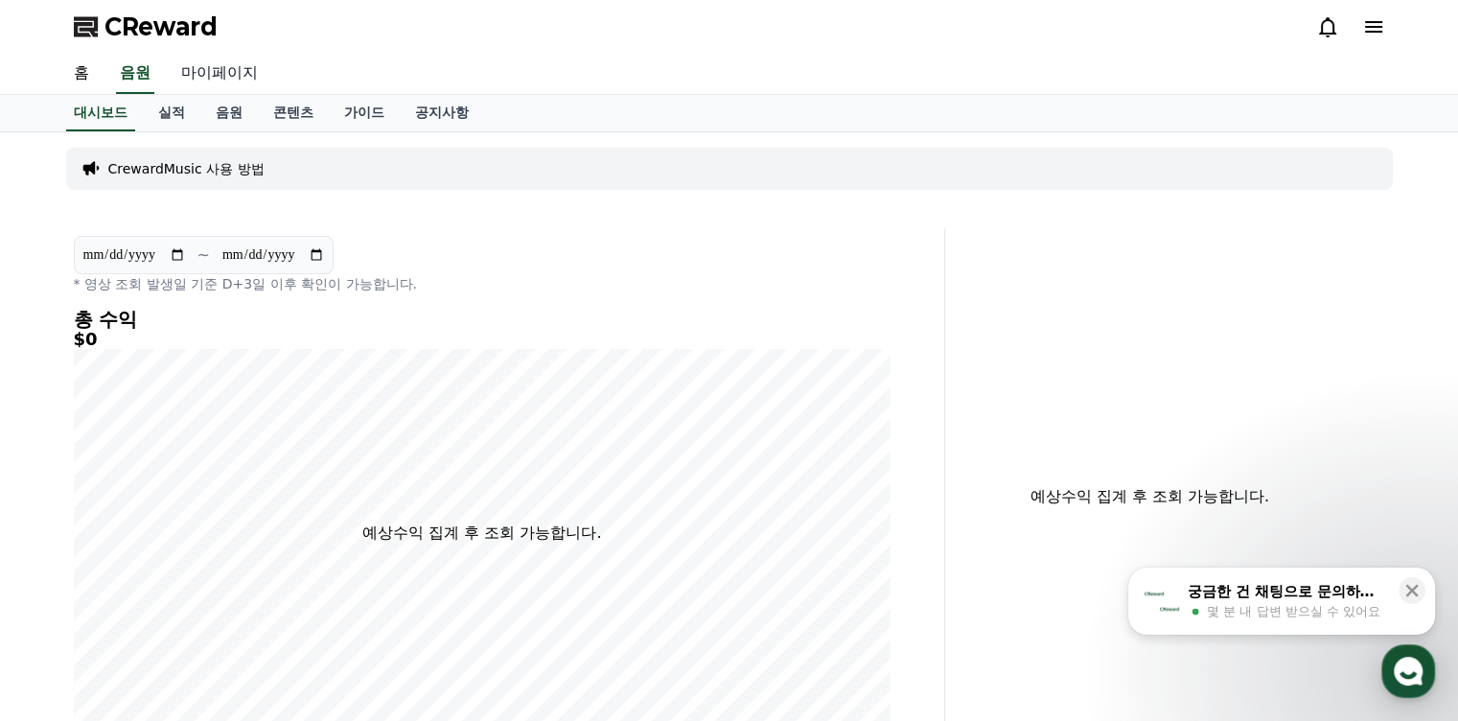
click at [226, 71] on link "마이페이지" at bounding box center [219, 74] width 107 height 40
select select "**********"
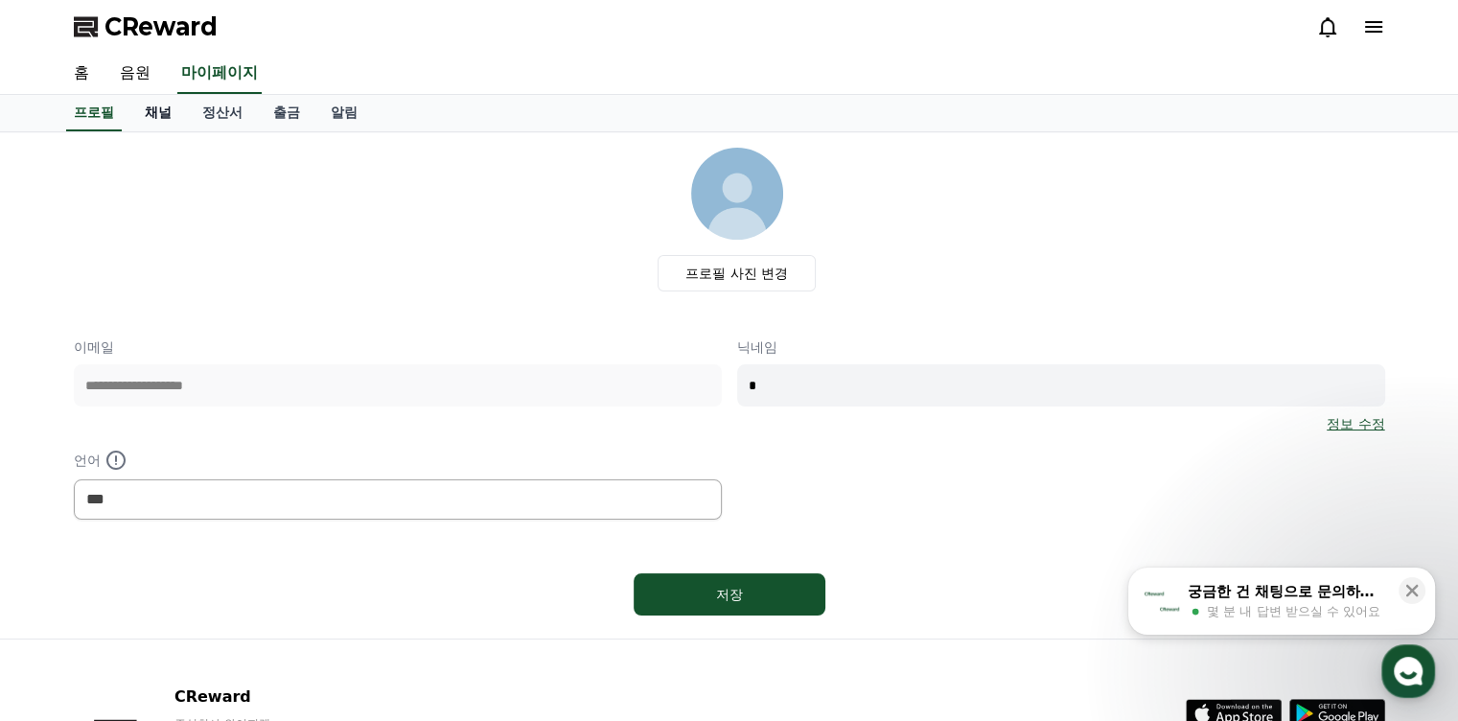
click at [152, 109] on link "채널" at bounding box center [157, 113] width 57 height 36
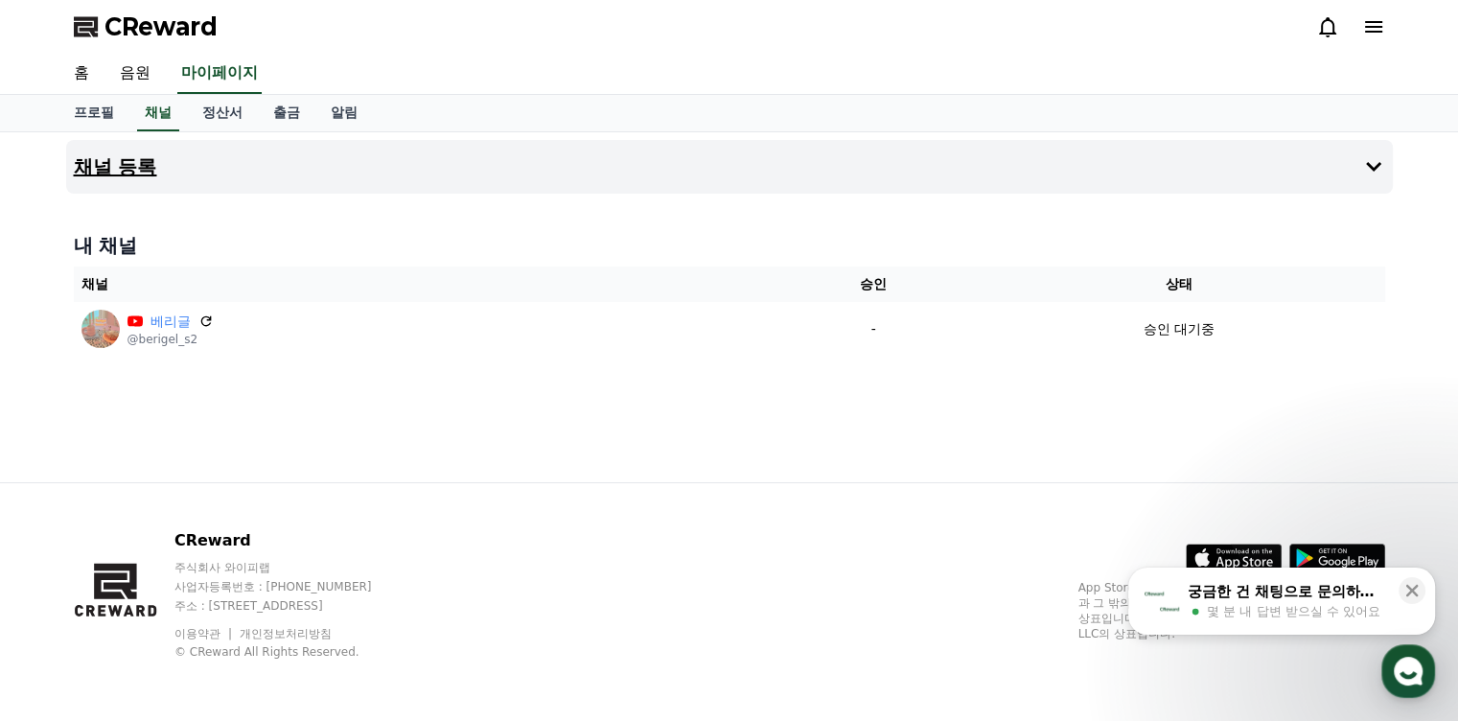
click at [379, 183] on button "채널 등록" at bounding box center [729, 167] width 1326 height 54
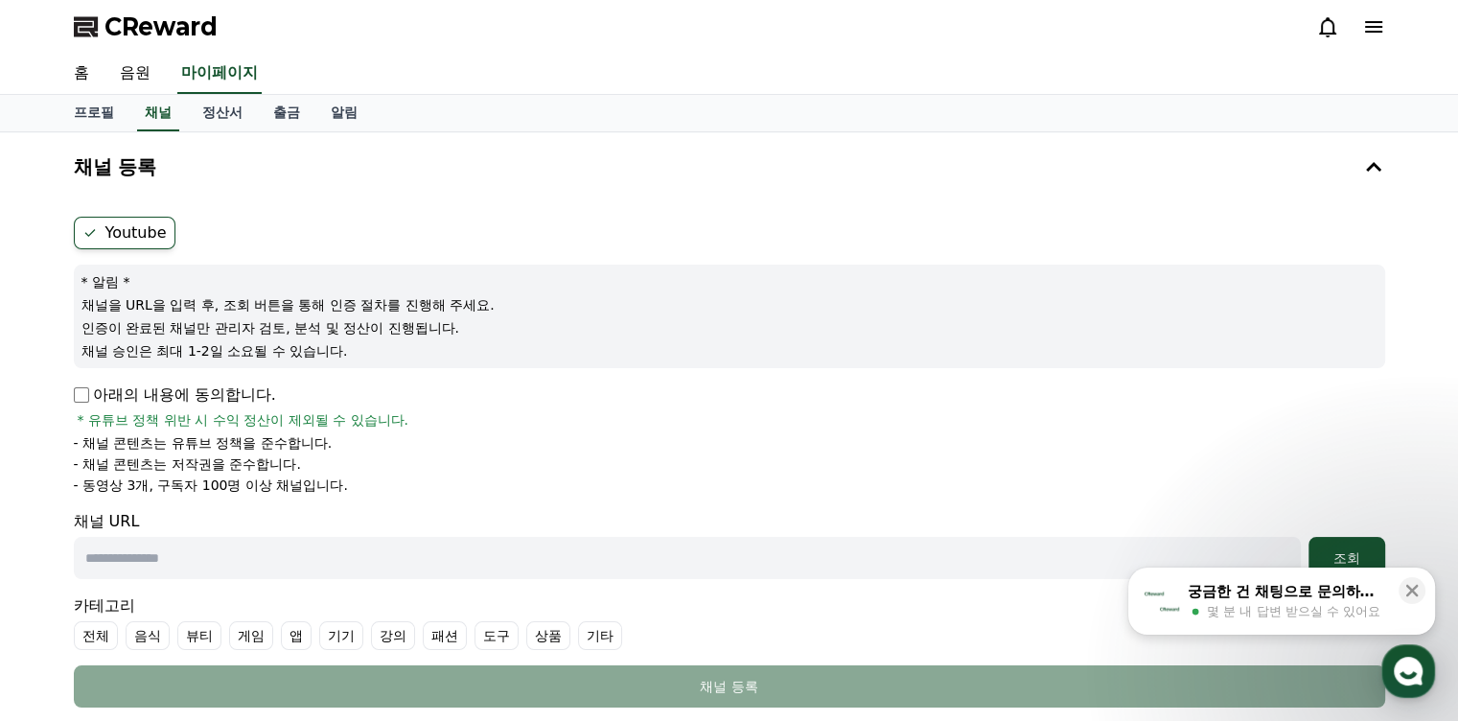
click at [372, 231] on ul "Youtube" at bounding box center [729, 233] width 1311 height 33
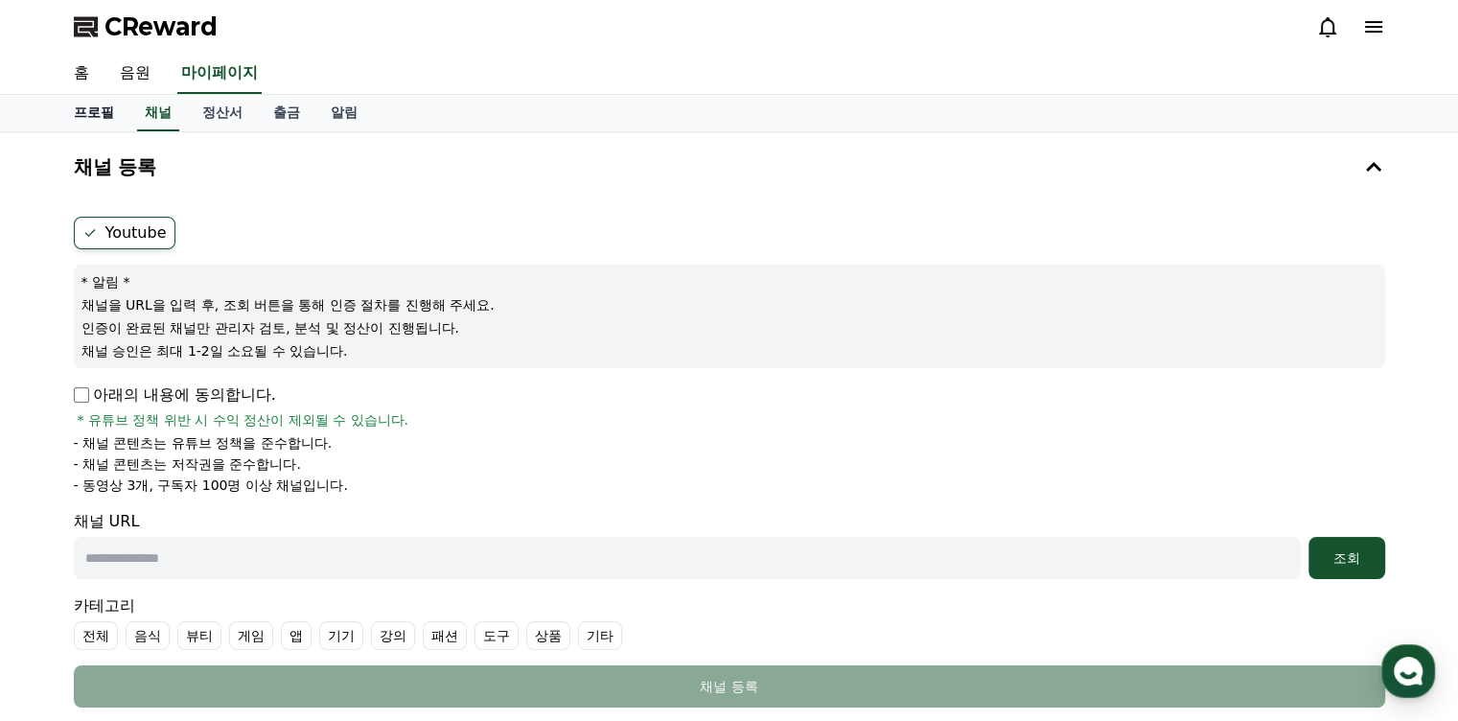
click at [82, 116] on link "프로필" at bounding box center [93, 113] width 71 height 36
select select "**********"
